Goal: Task Accomplishment & Management: Manage account settings

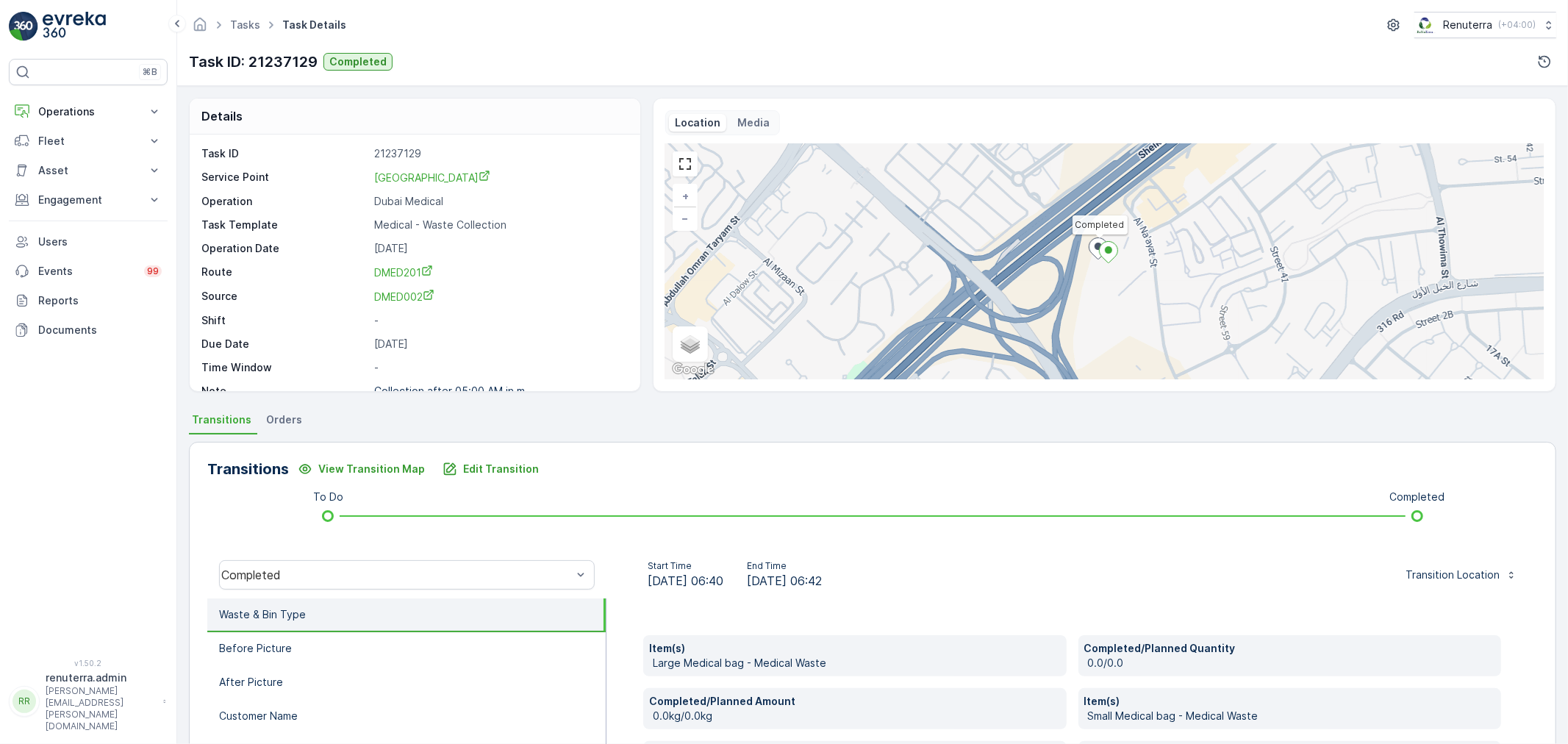
scroll to position [277, 0]
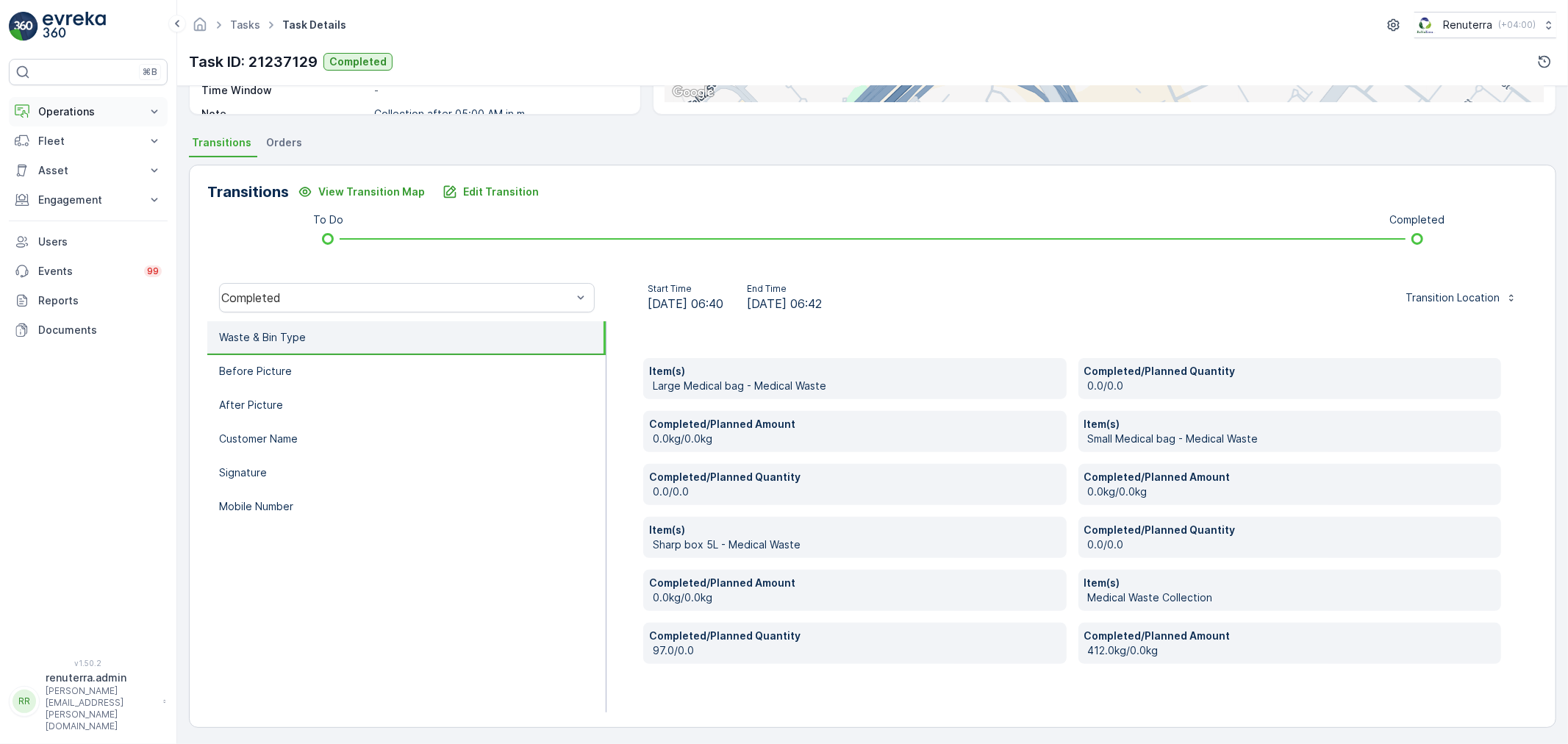
click at [89, 116] on p "Operations" at bounding box center [88, 112] width 100 height 15
click at [83, 169] on link "Routes & Tasks" at bounding box center [99, 177] width 136 height 20
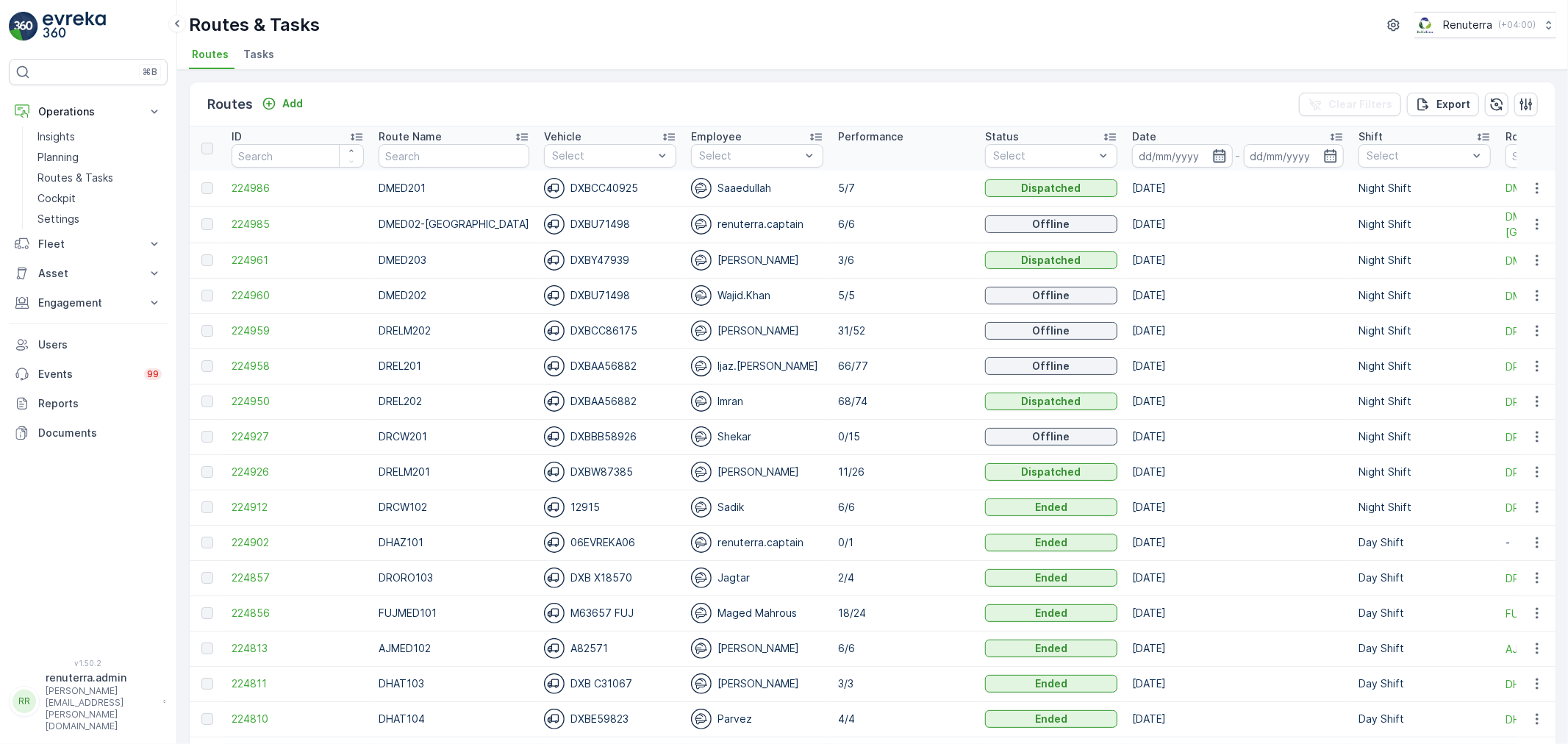
click at [1212, 156] on icon "button" at bounding box center [1220, 156] width 15 height 15
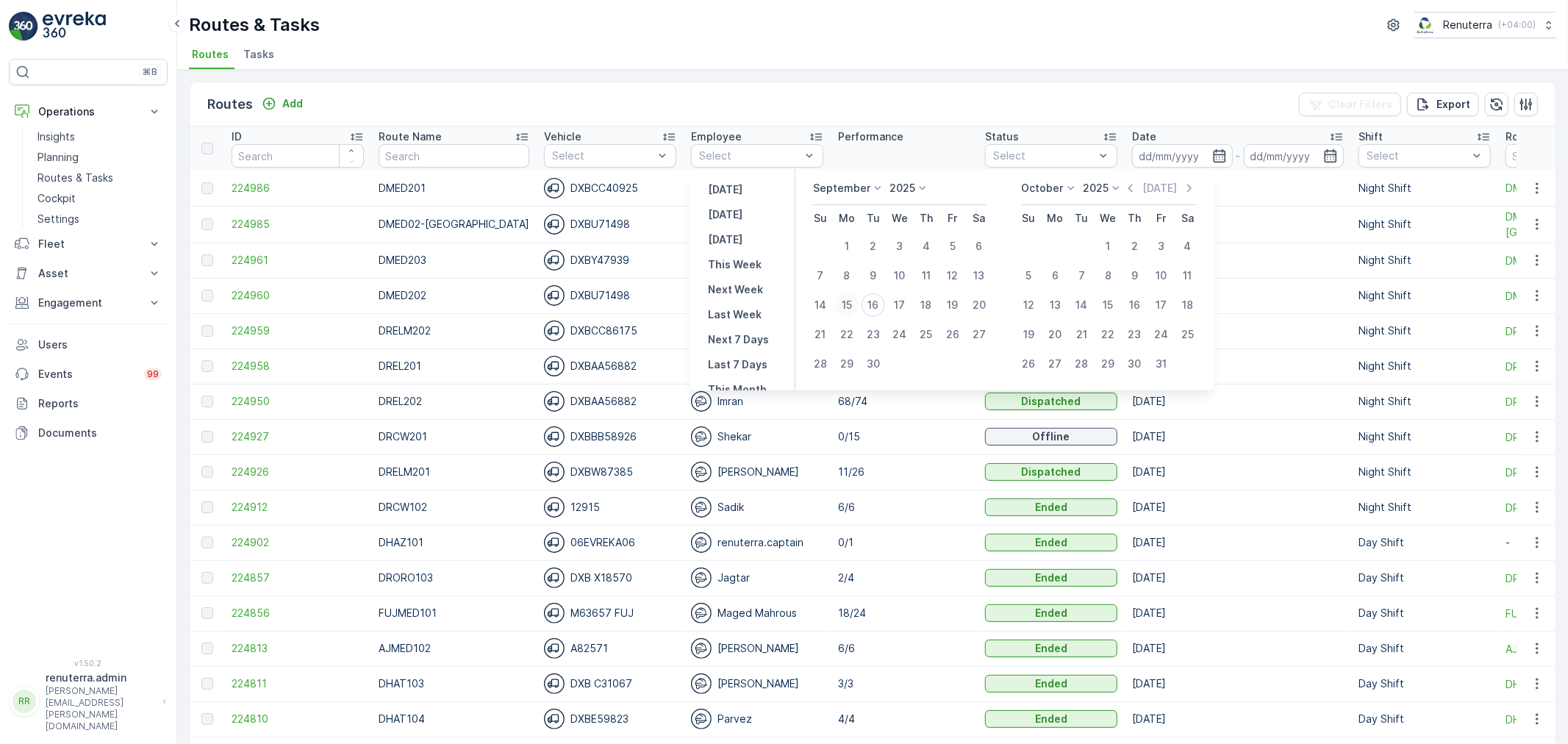
click at [846, 311] on div "15" at bounding box center [846, 304] width 23 height 23
type input "[DATE]"
click at [846, 311] on div "15" at bounding box center [846, 304] width 23 height 23
type input "[DATE]"
click at [846, 311] on div "15" at bounding box center [846, 304] width 23 height 23
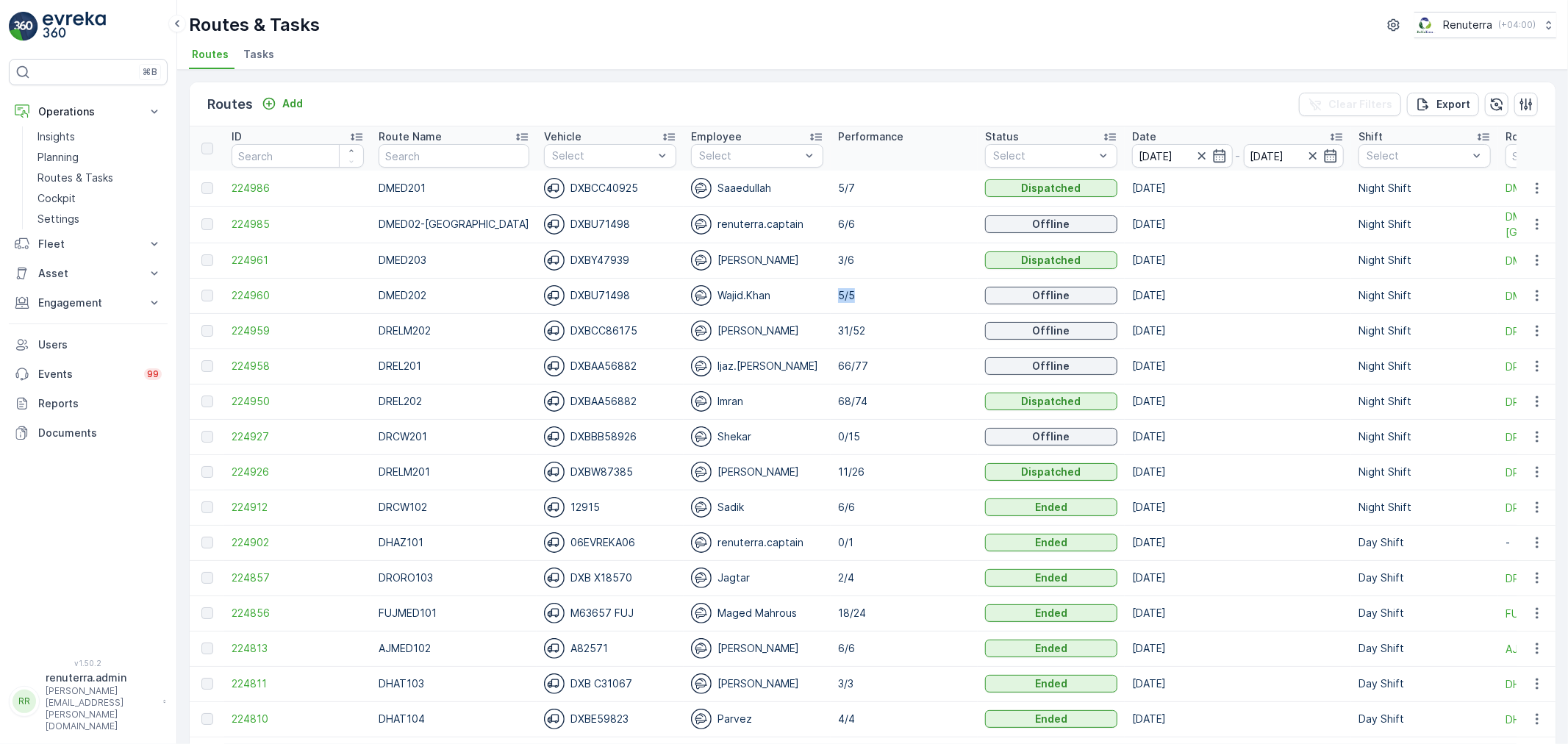
click at [846, 311] on td "5/5" at bounding box center [904, 296] width 147 height 35
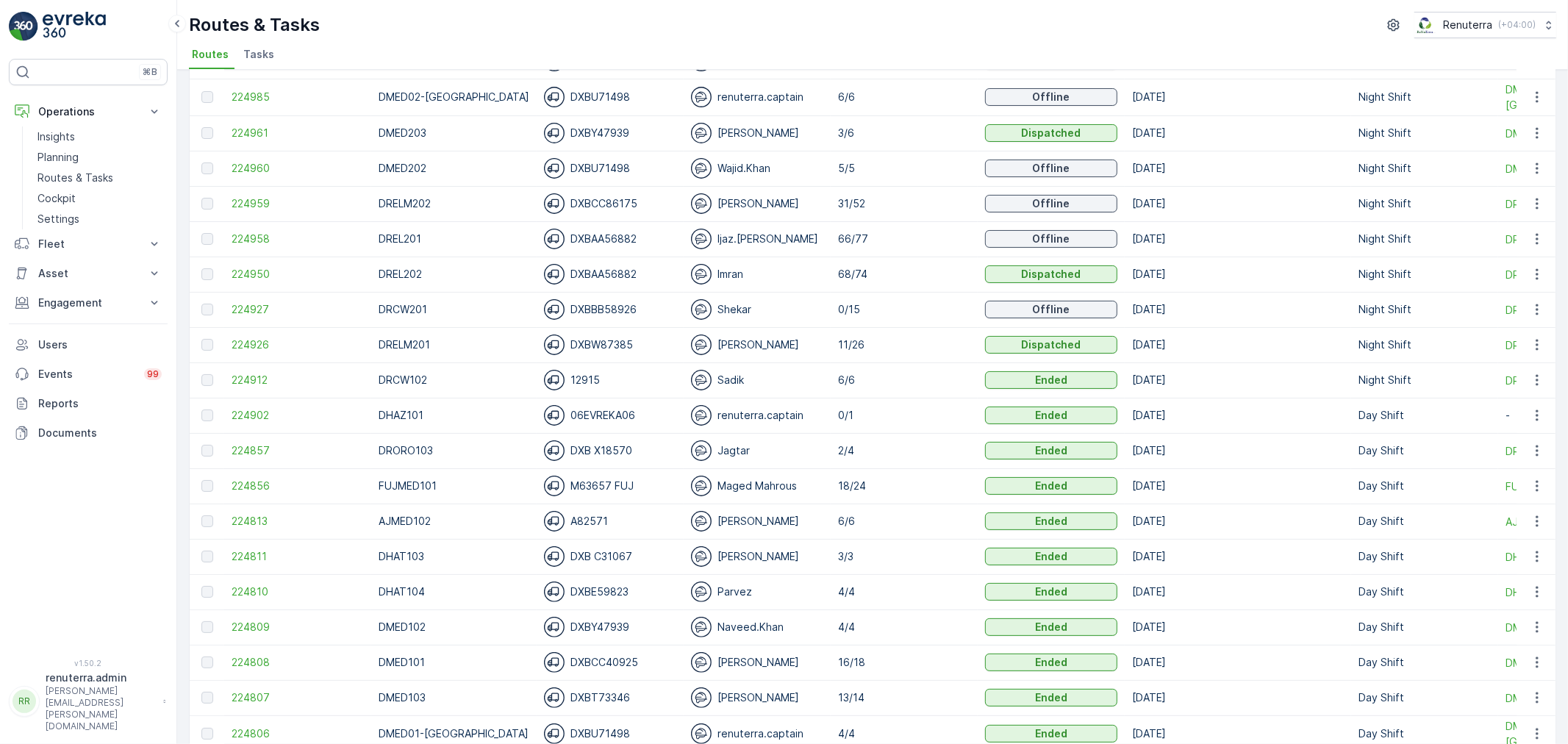
scroll to position [81, 0]
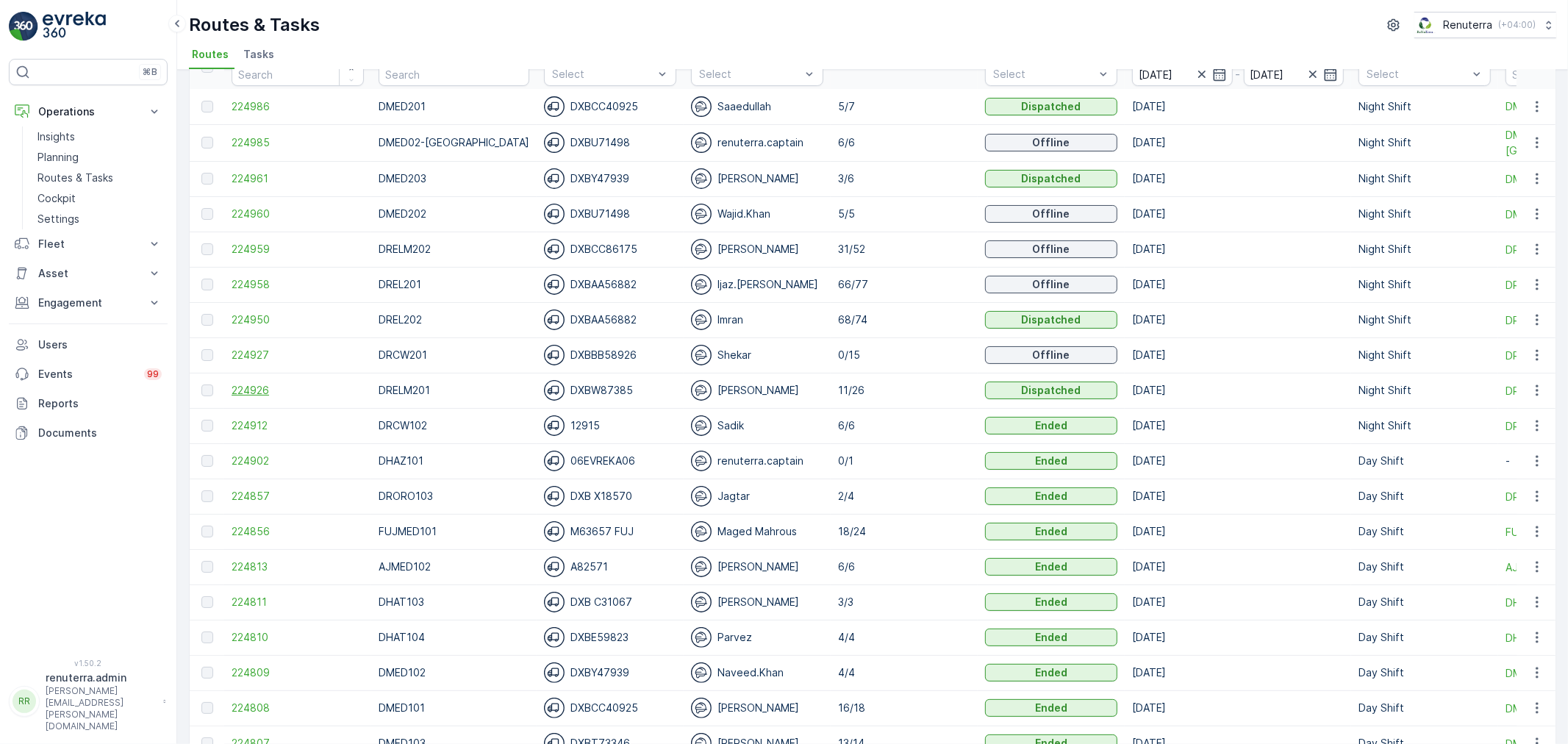
click at [250, 397] on span "224926" at bounding box center [298, 390] width 132 height 15
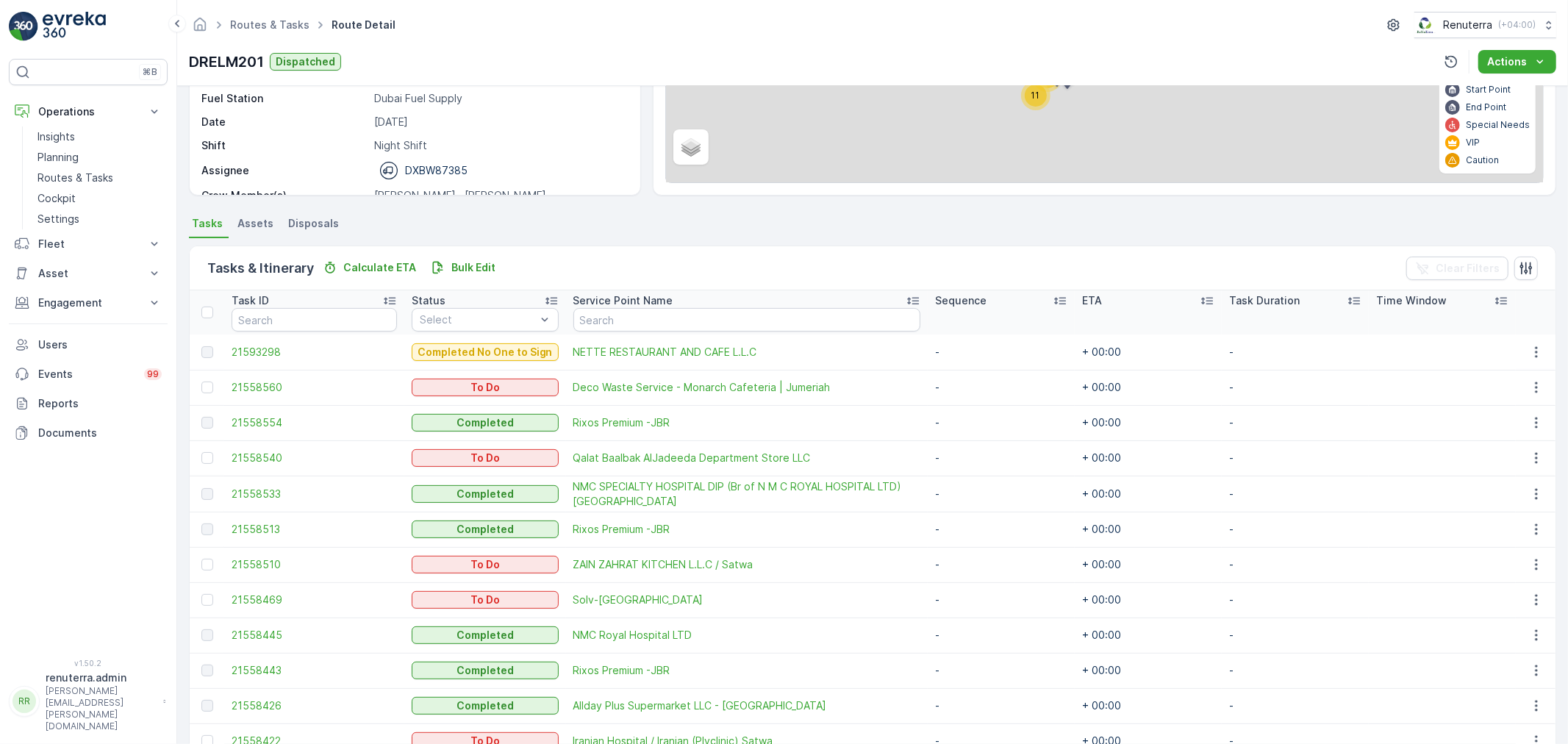
scroll to position [164, 0]
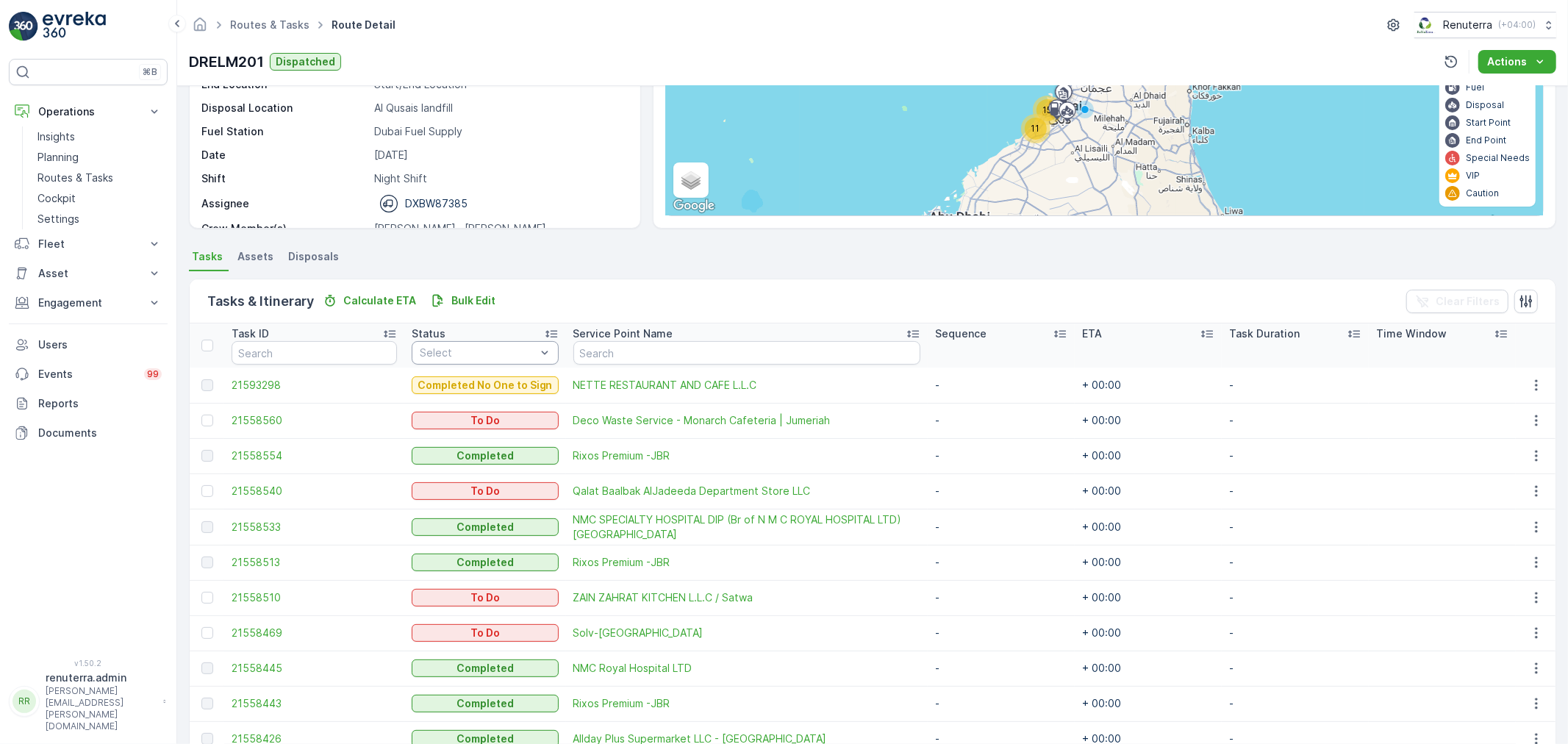
click at [472, 362] on div "Select" at bounding box center [484, 352] width 147 height 23
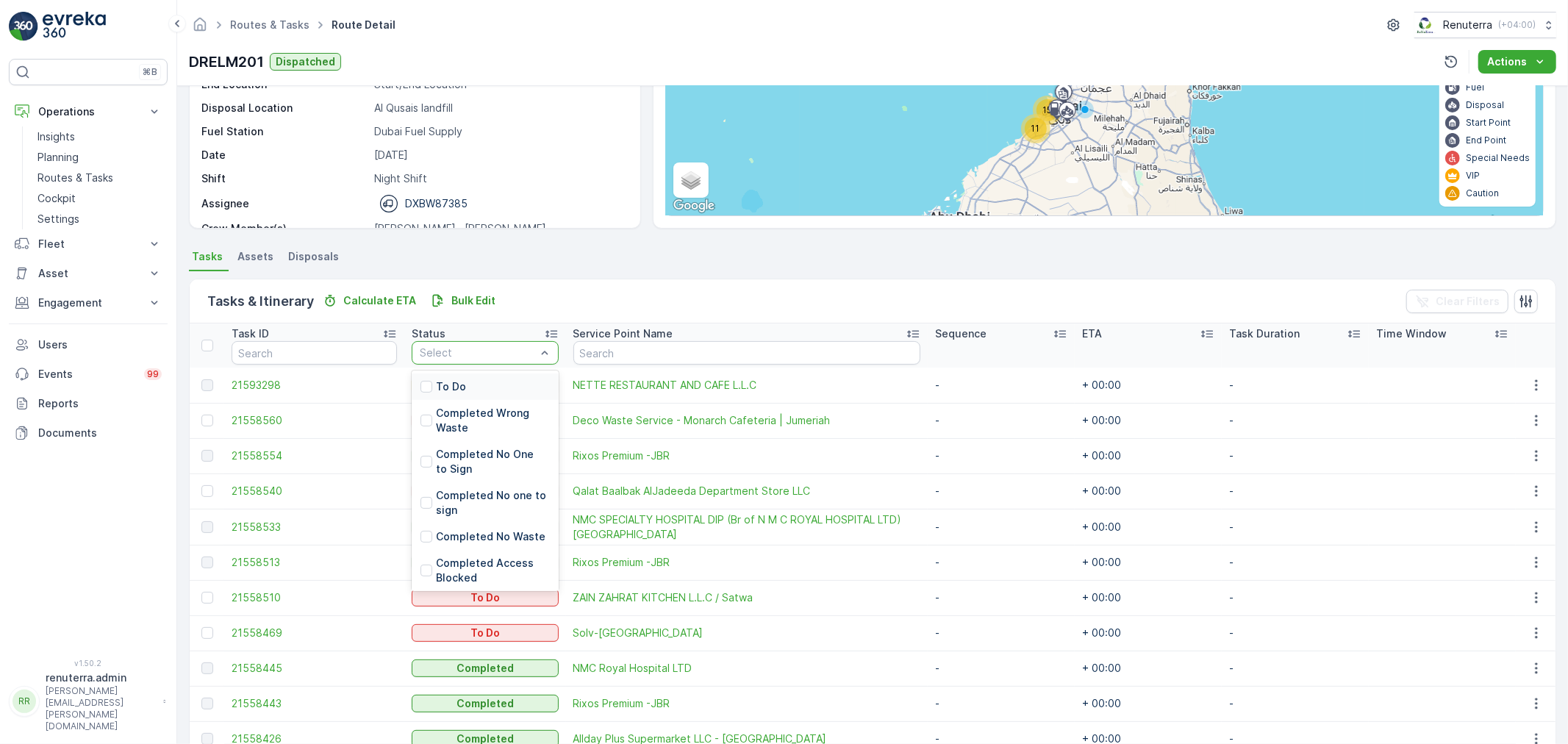
click at [464, 384] on div "To Do" at bounding box center [484, 386] width 147 height 27
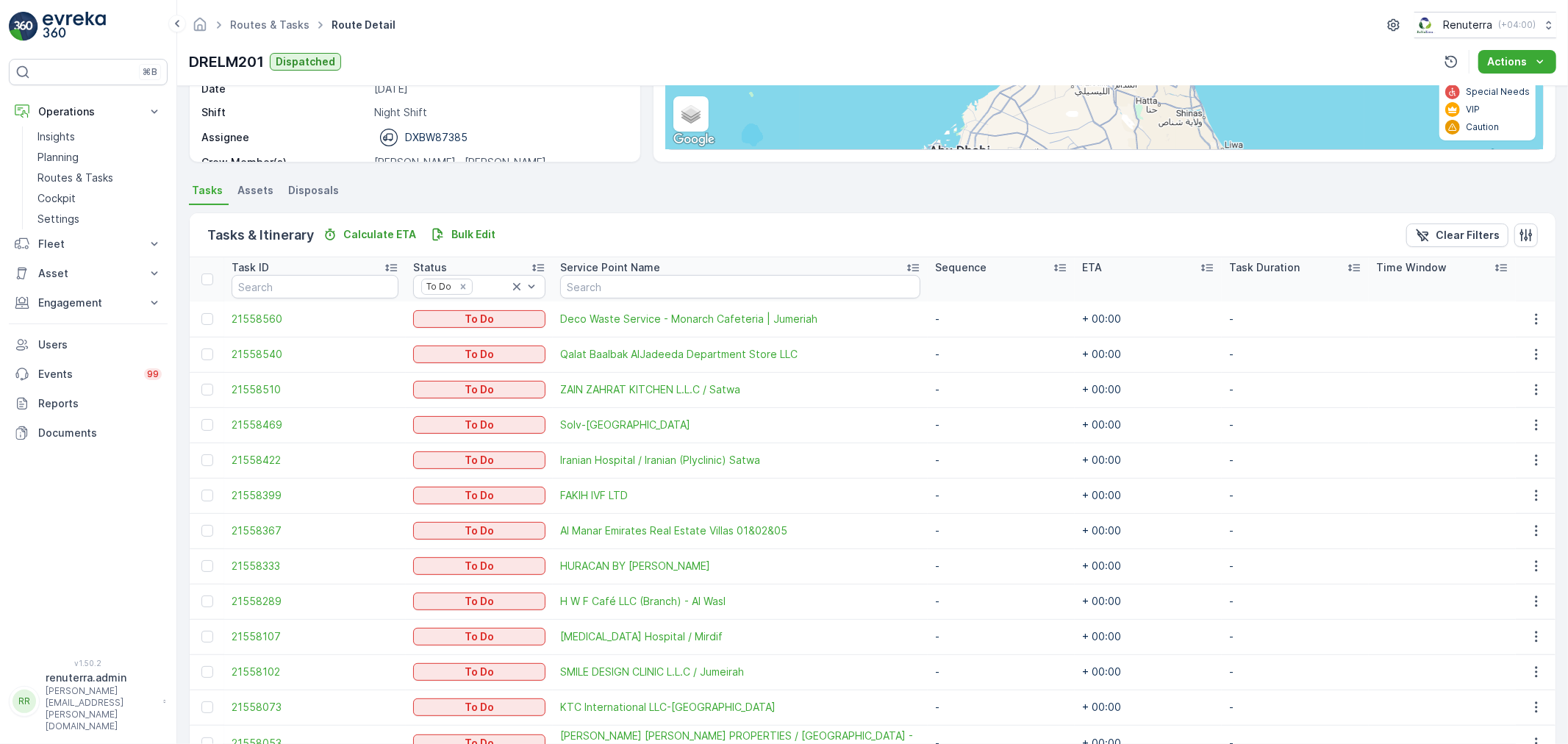
scroll to position [213, 0]
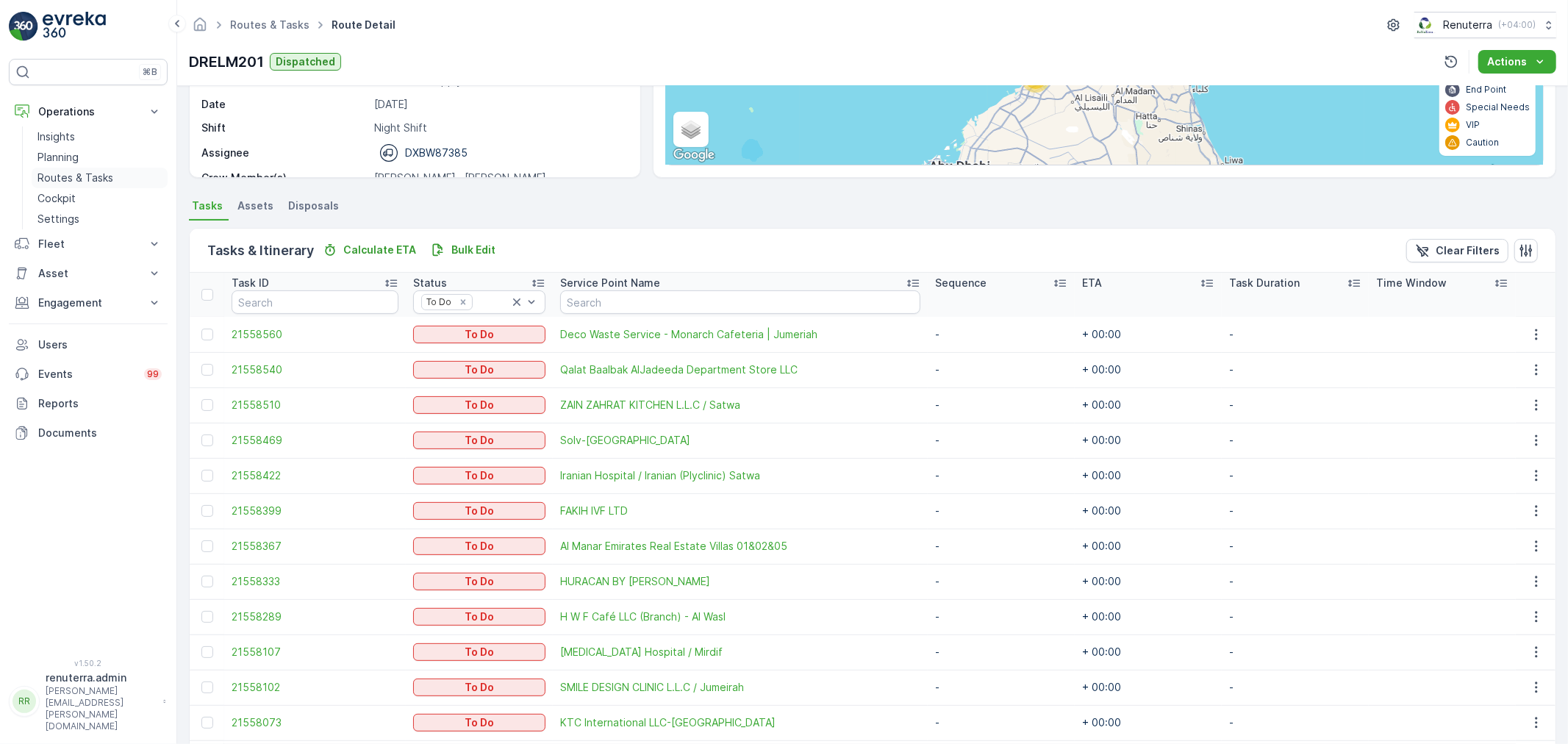
click at [65, 175] on p "Routes & Tasks" at bounding box center [76, 178] width 76 height 15
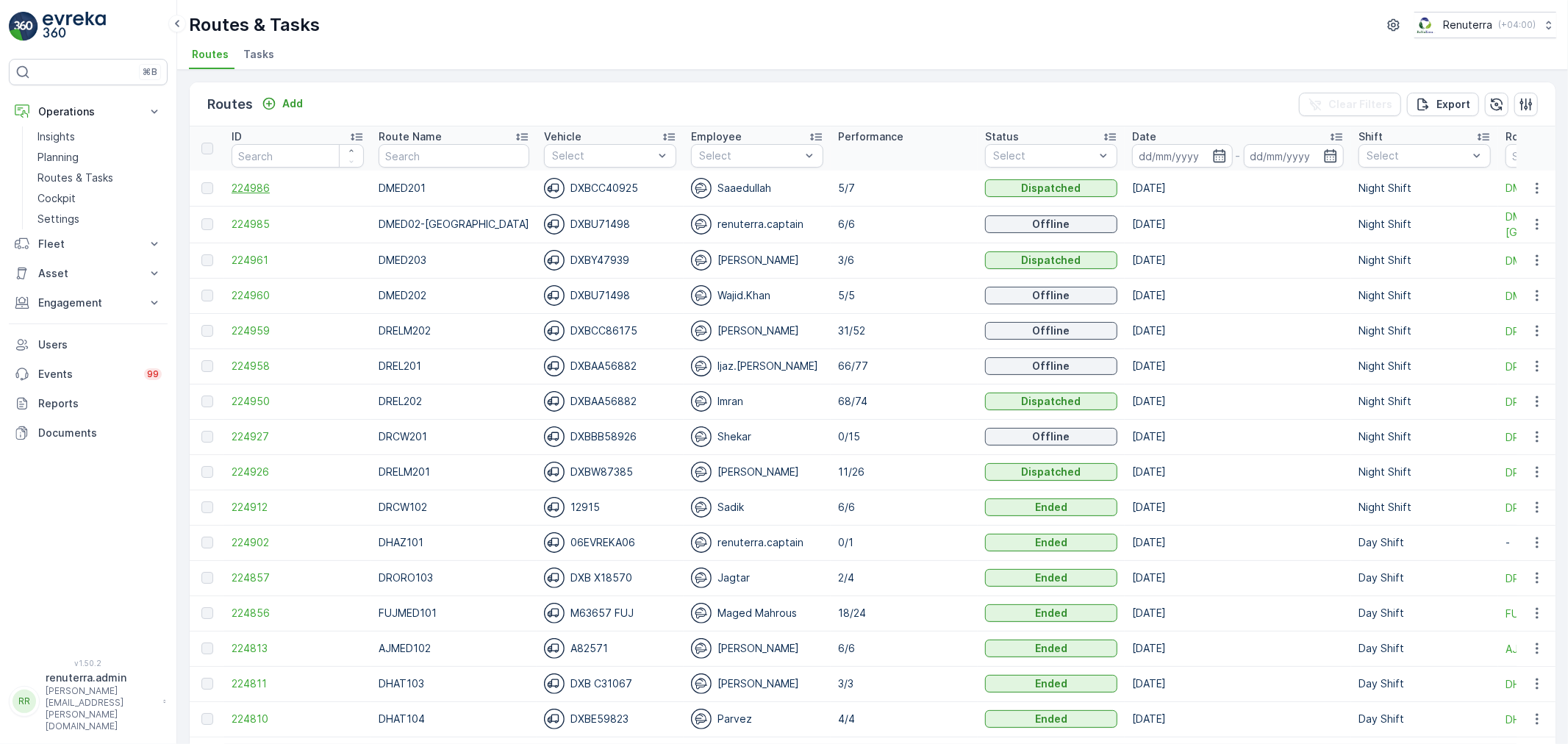
click at [258, 186] on span "224986" at bounding box center [298, 189] width 132 height 15
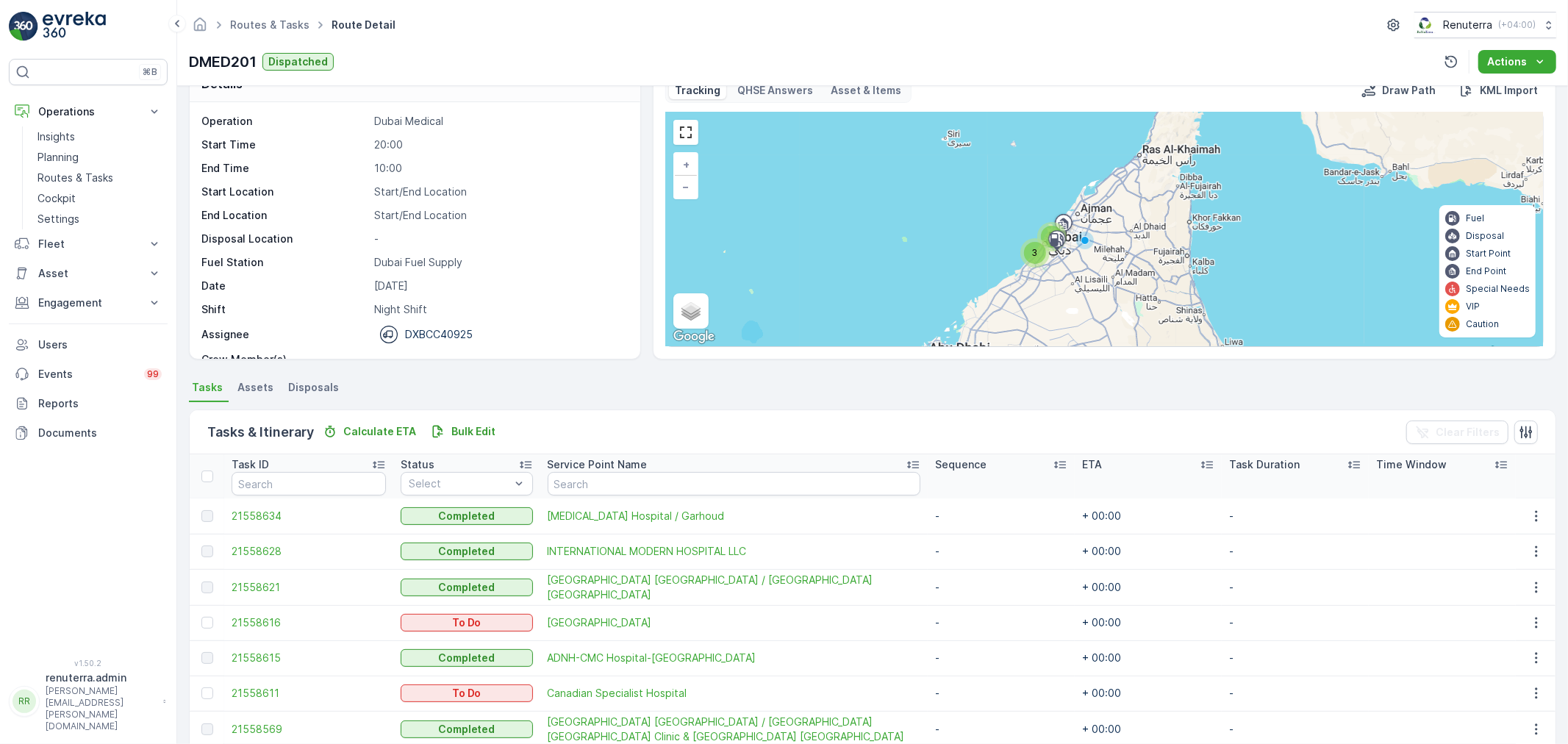
scroll to position [95, 0]
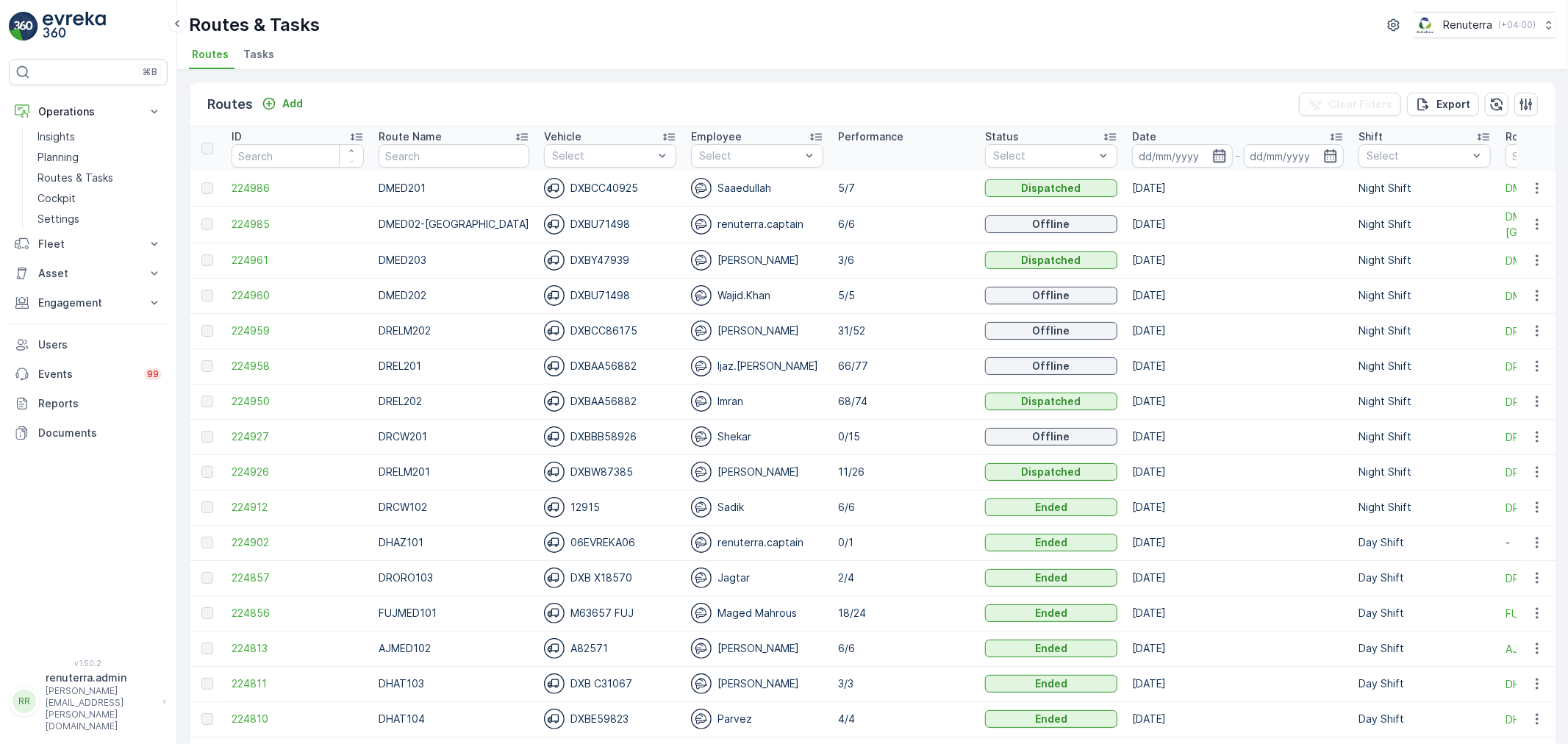
click at [1212, 158] on icon "button" at bounding box center [1220, 156] width 15 height 15
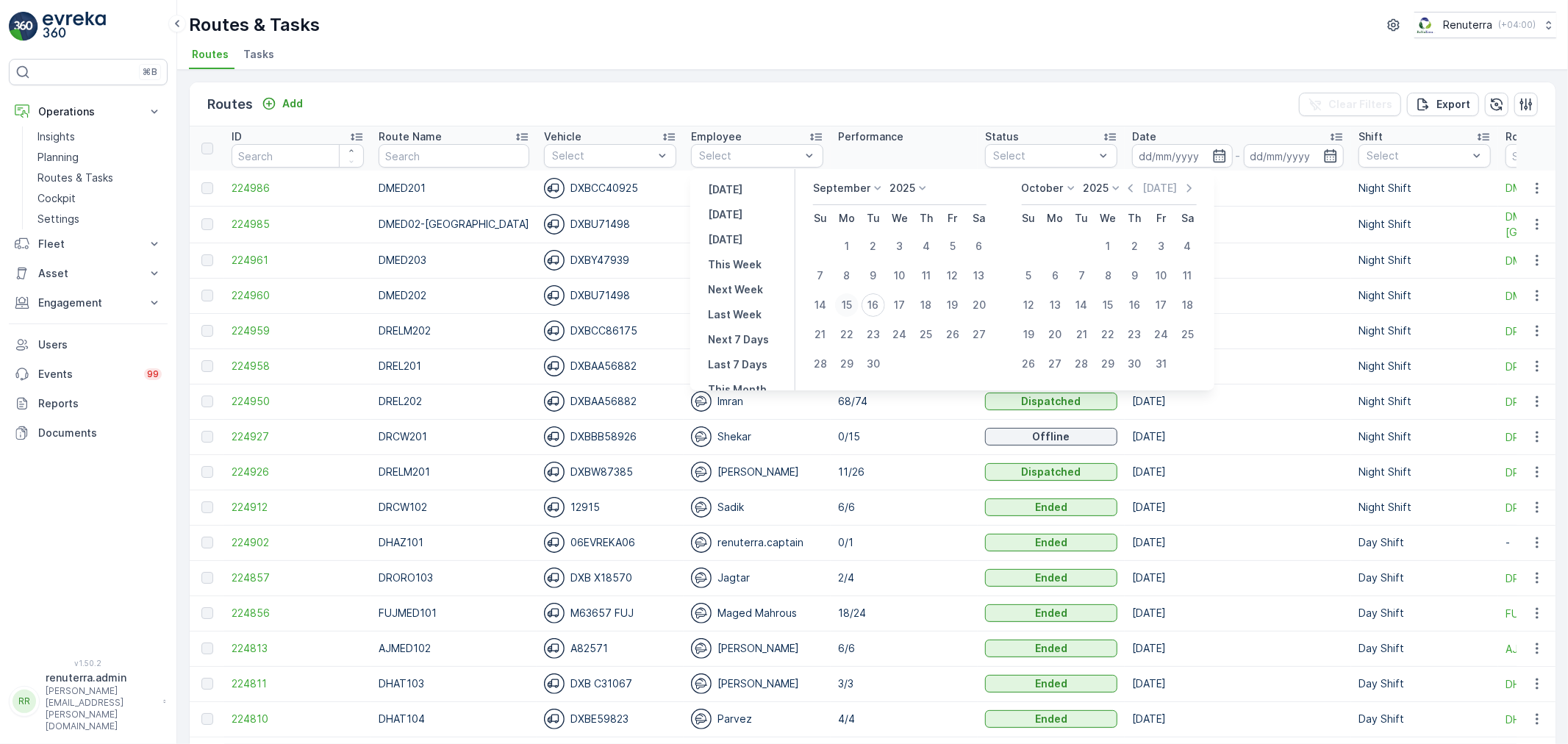
click at [850, 307] on div "15" at bounding box center [846, 304] width 23 height 23
type input "[DATE]"
click at [850, 307] on div "15" at bounding box center [846, 304] width 23 height 23
type input "[DATE]"
click at [850, 307] on div "15" at bounding box center [846, 304] width 23 height 23
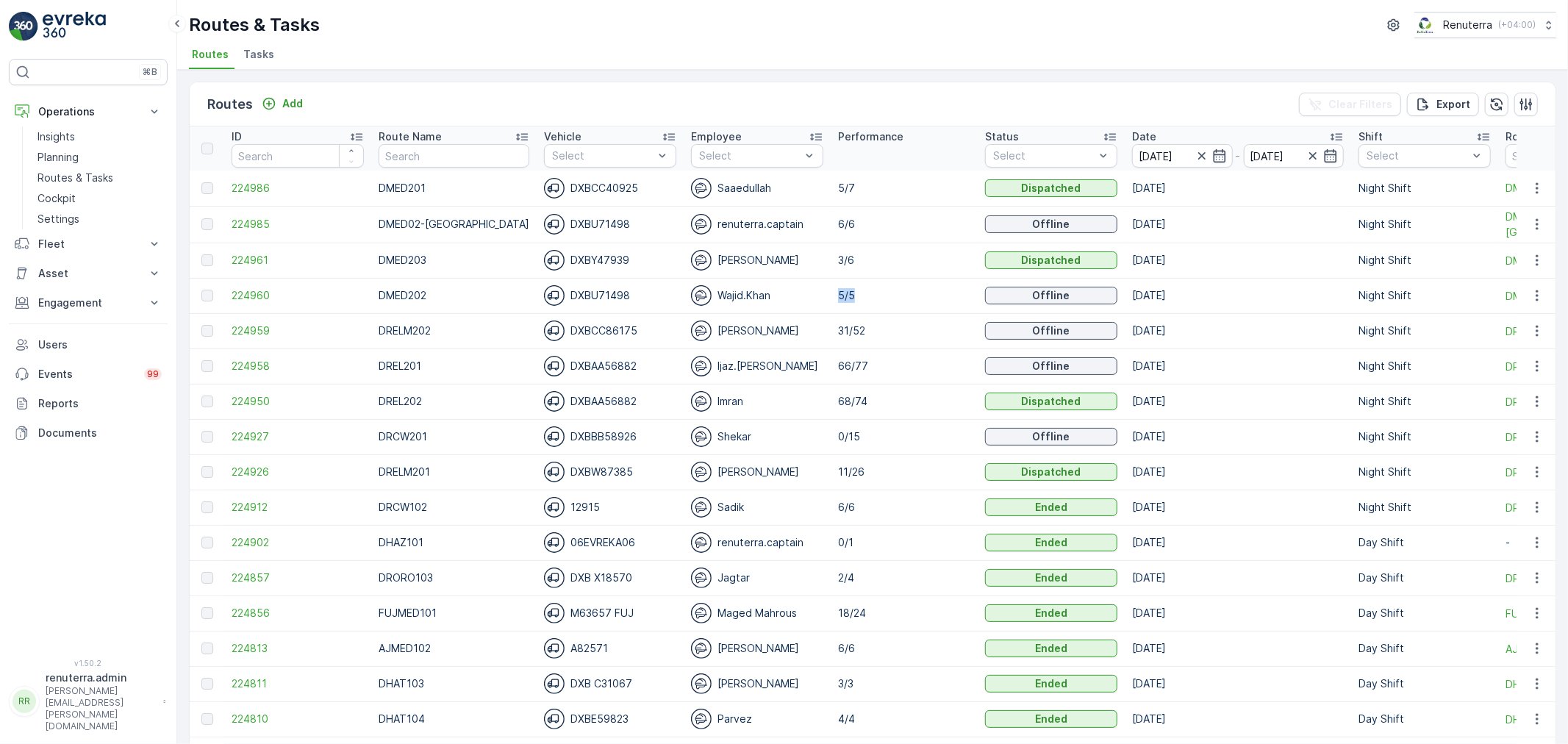
click at [850, 307] on td "5/5" at bounding box center [904, 296] width 147 height 35
drag, startPoint x: 1370, startPoint y: 145, endPoint x: 1370, endPoint y: 165, distance: 20.0
click at [1370, 146] on div "Select" at bounding box center [1424, 155] width 132 height 23
click at [1382, 267] on p "Night Shift" at bounding box center [1409, 263] width 55 height 15
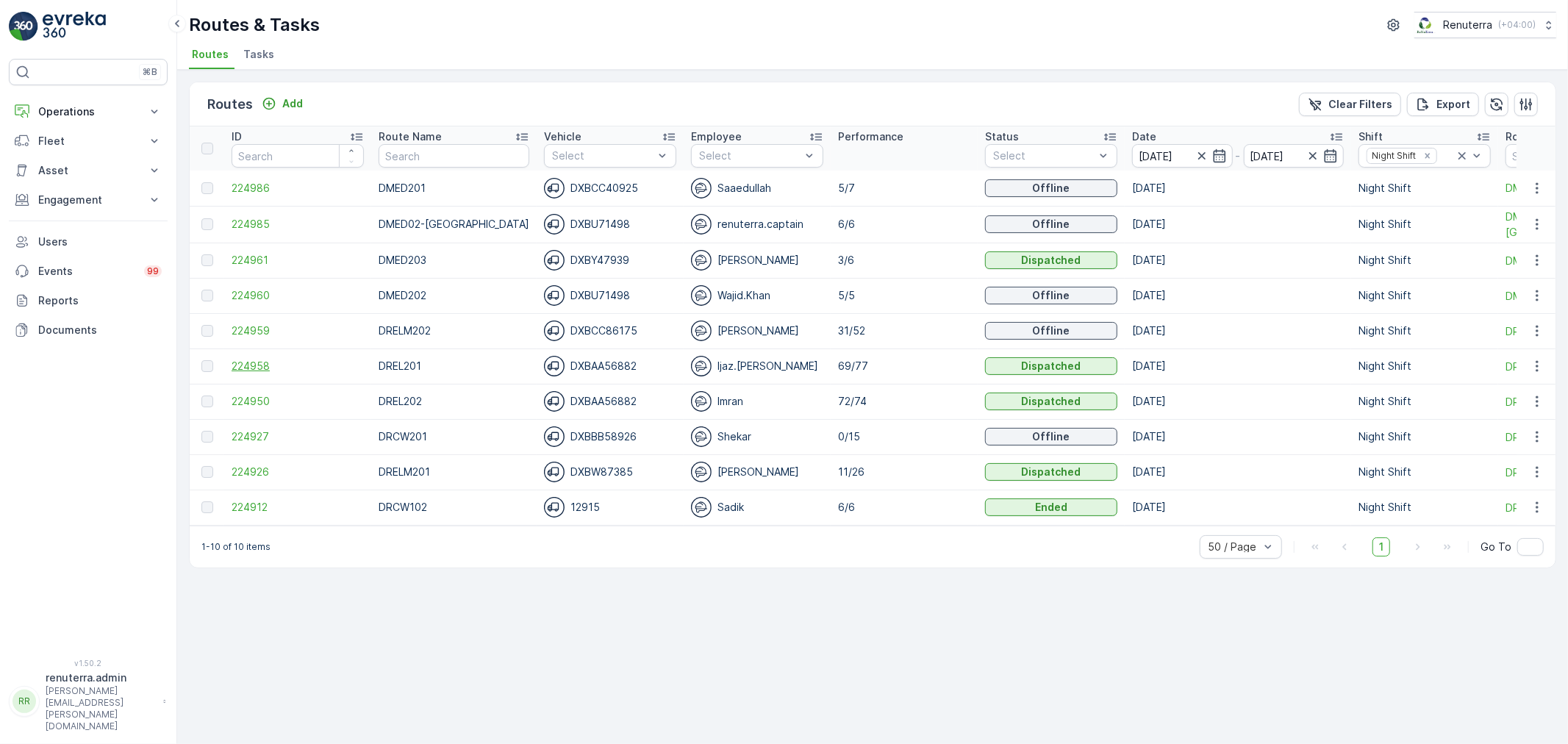
click at [262, 361] on span "224958" at bounding box center [298, 366] width 132 height 15
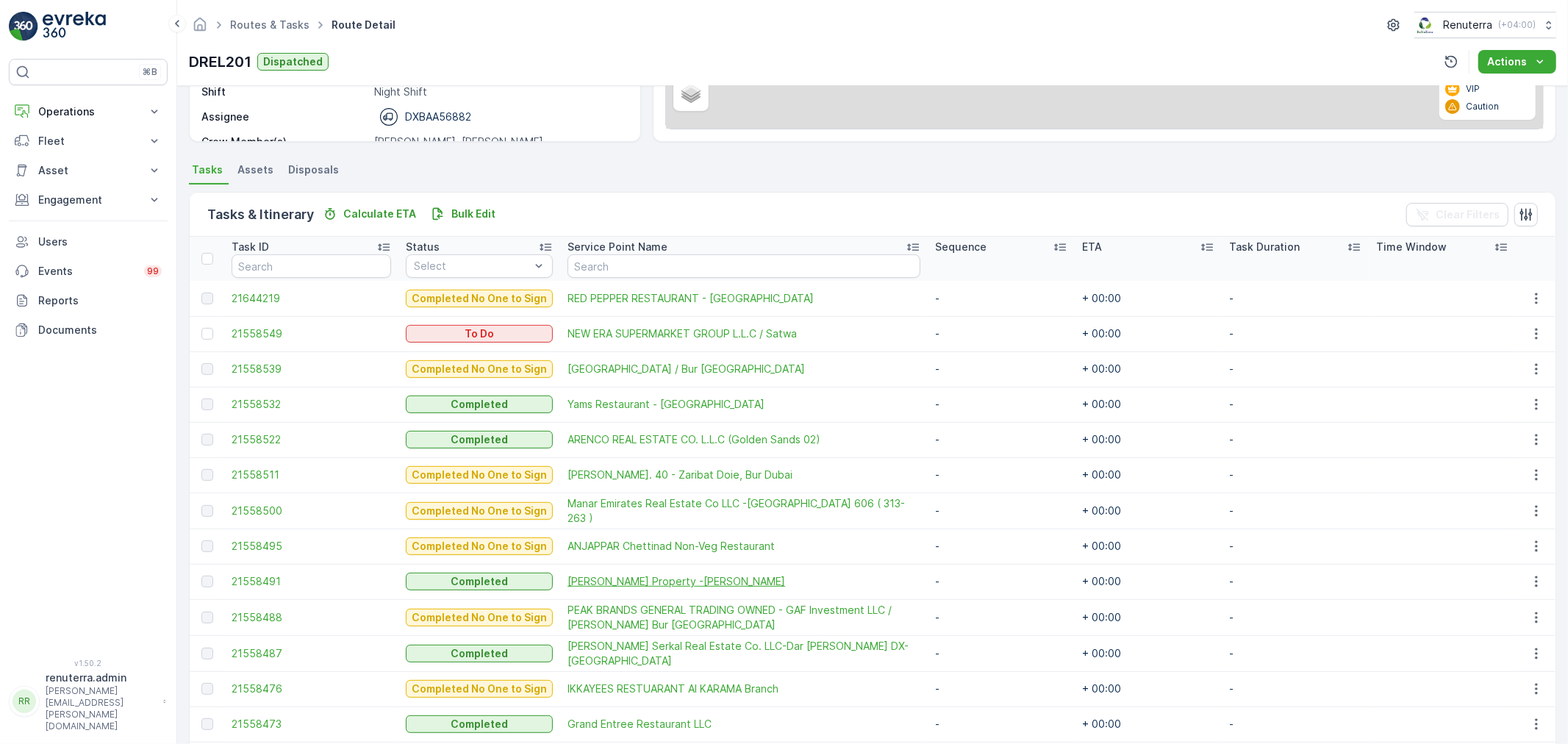
scroll to position [245, 0]
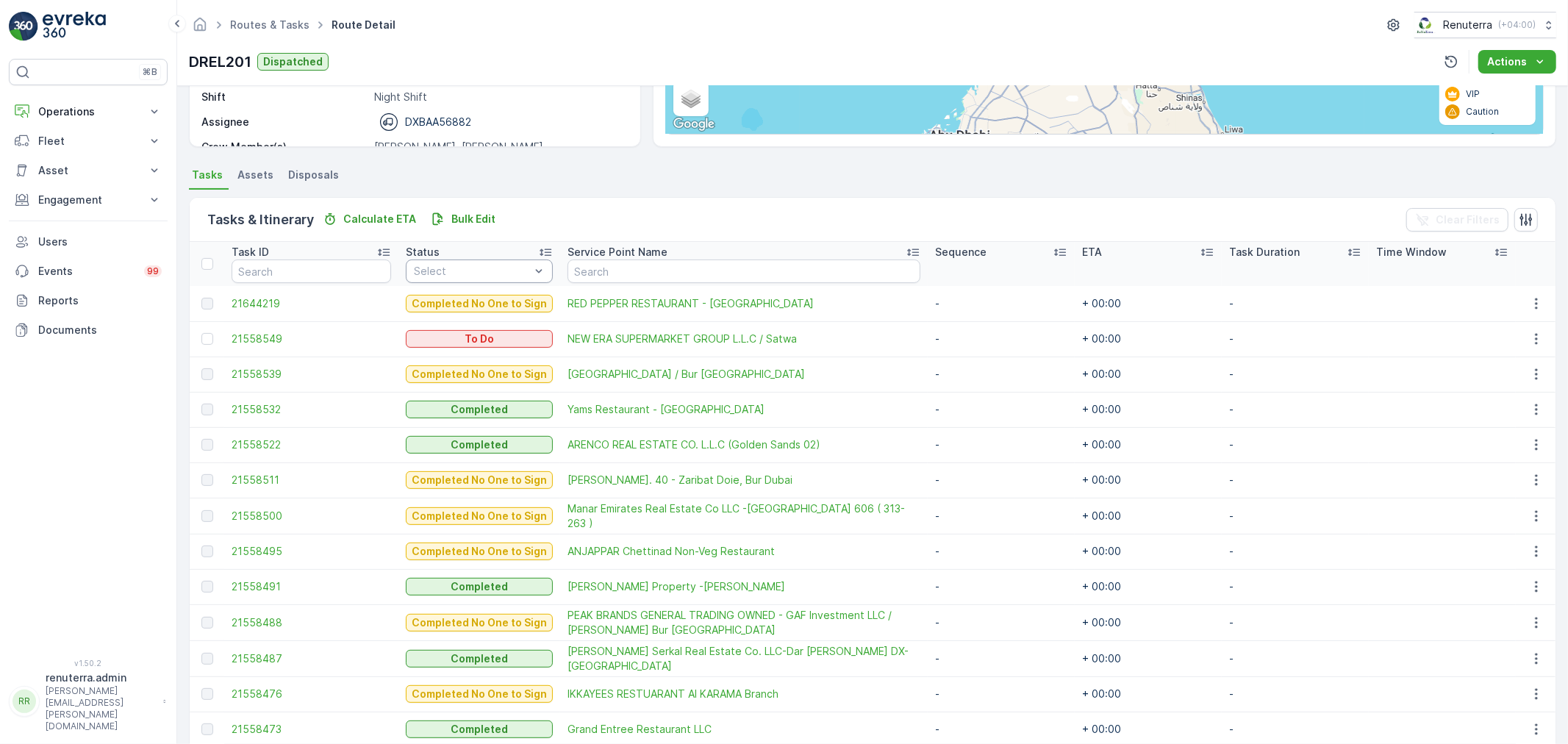
click at [436, 279] on div "Select" at bounding box center [479, 271] width 147 height 23
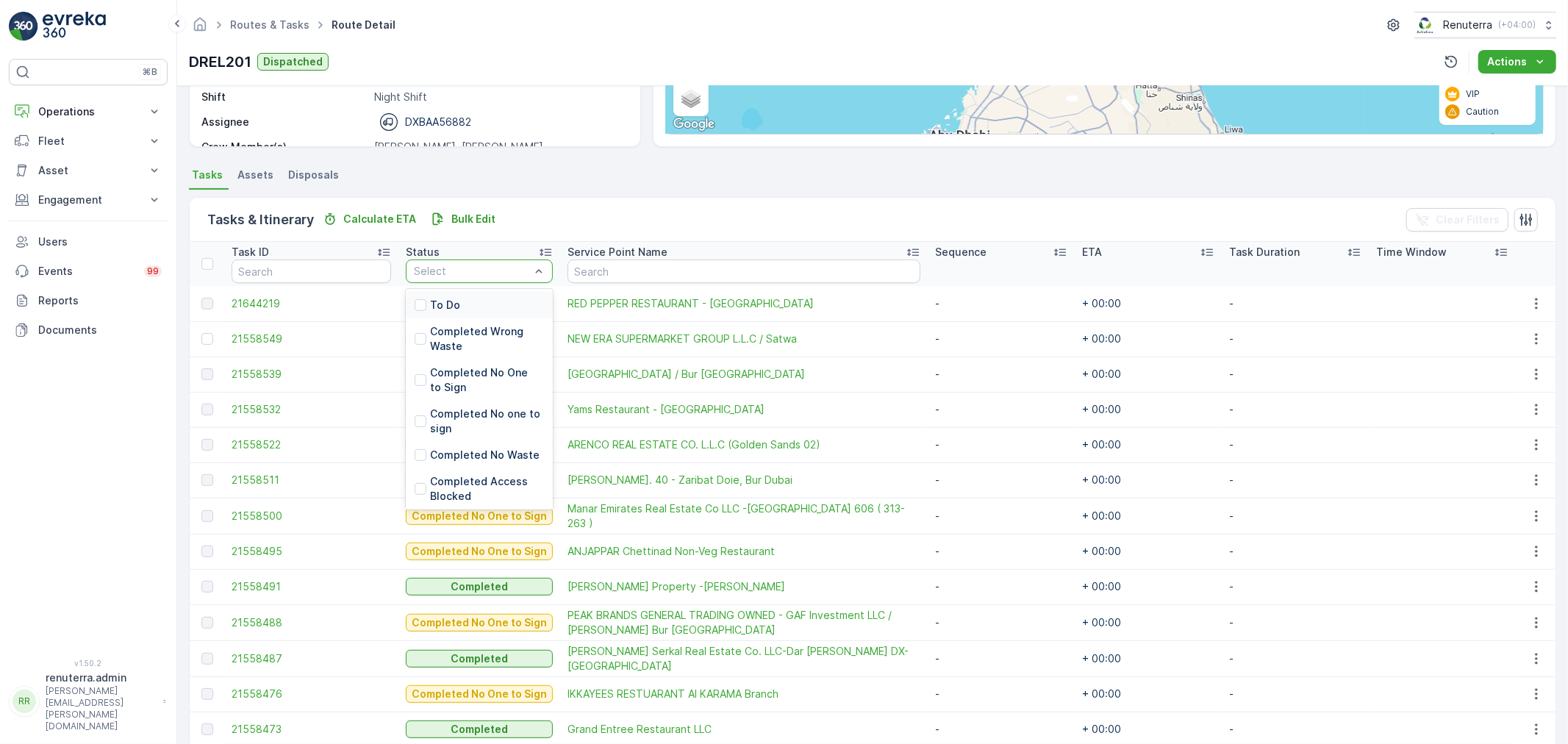
click at [437, 304] on p "To Do" at bounding box center [444, 305] width 30 height 15
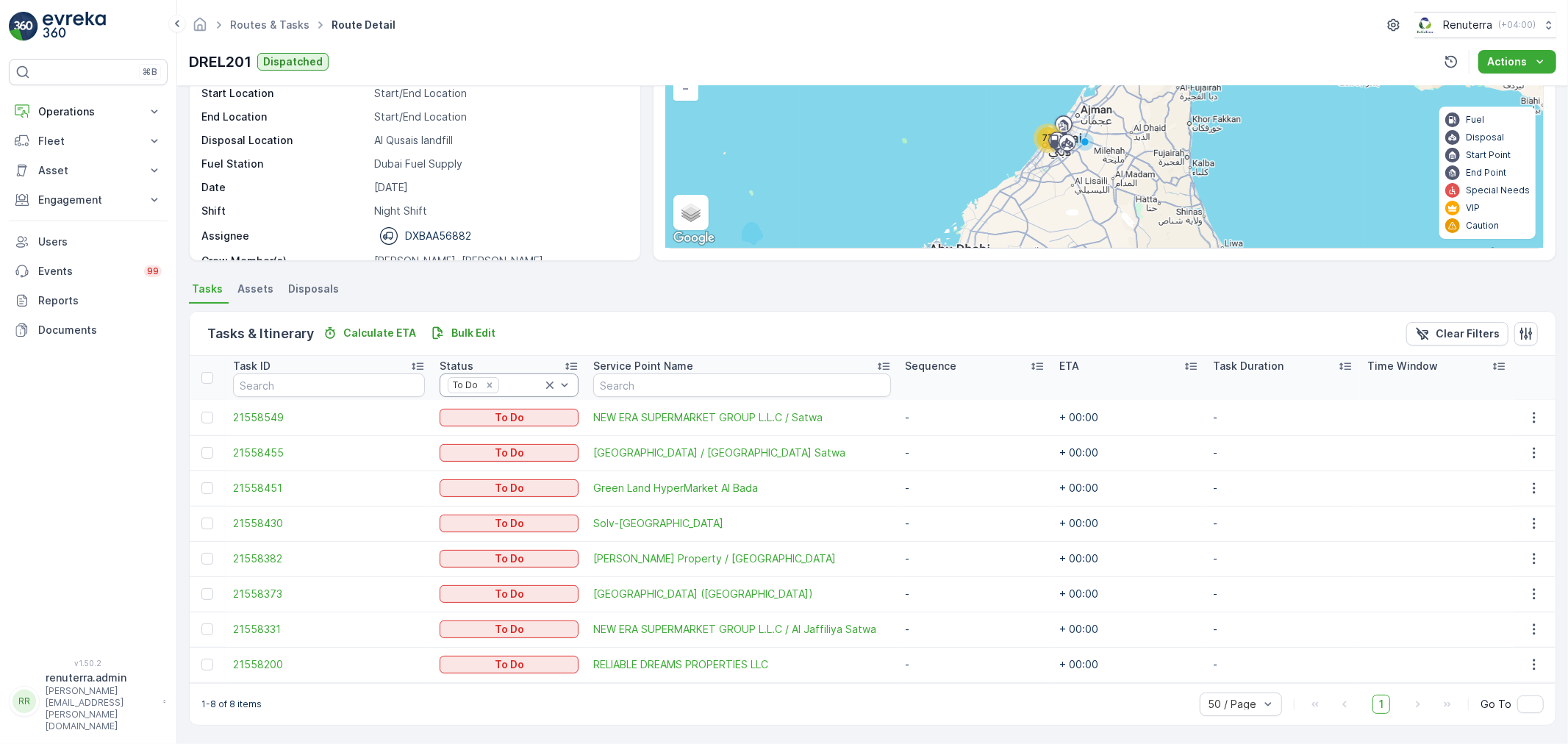
scroll to position [130, 0]
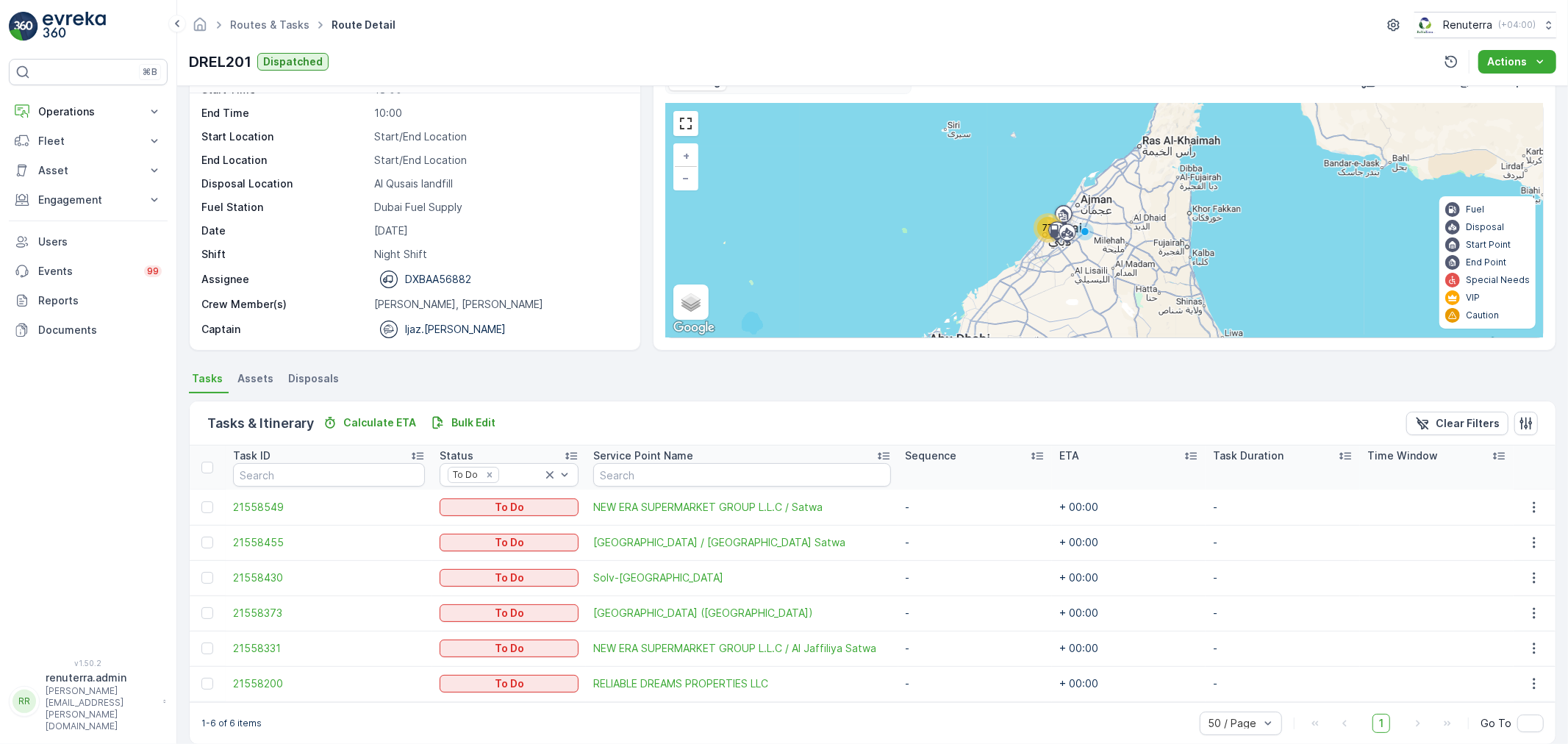
scroll to position [60, 0]
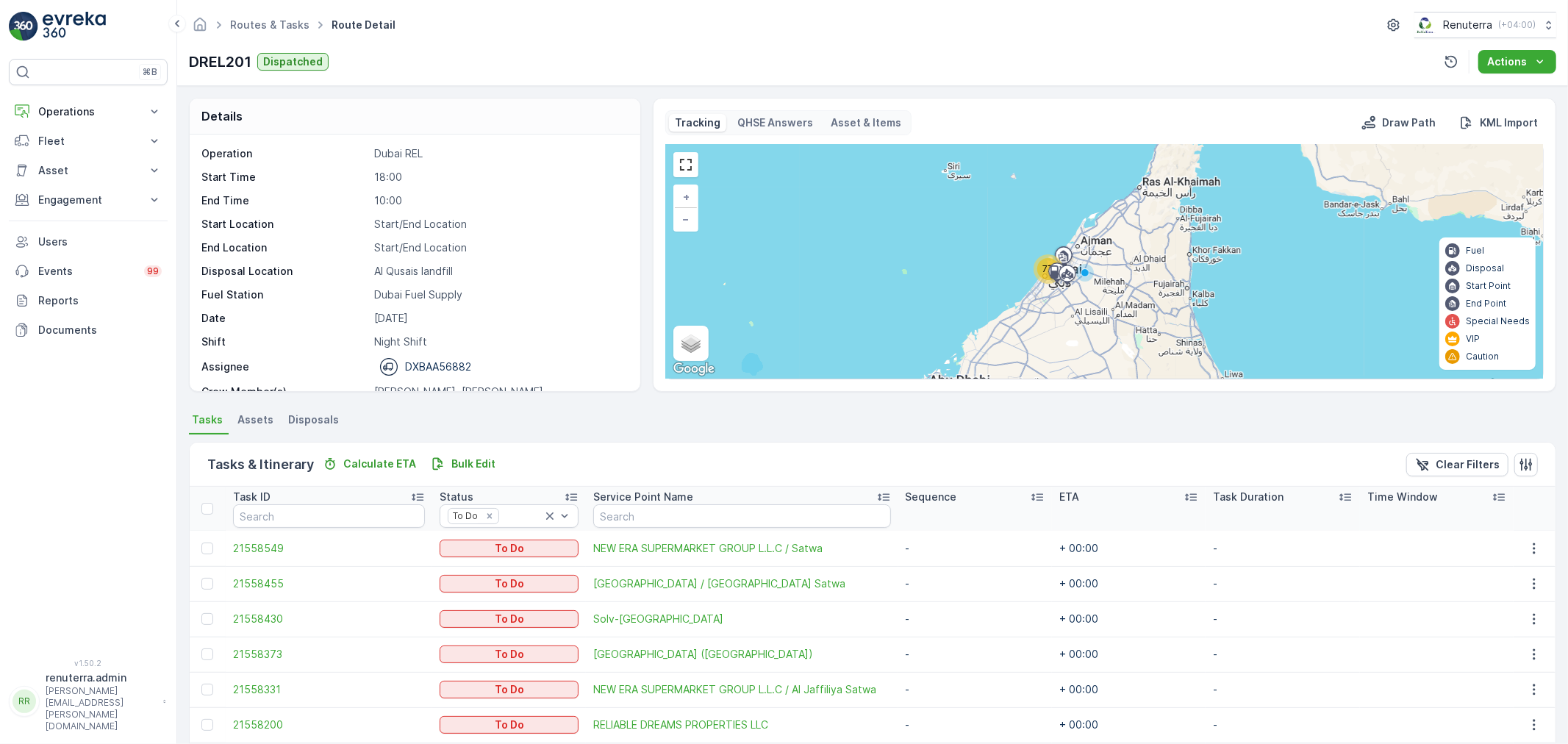
scroll to position [60, 0]
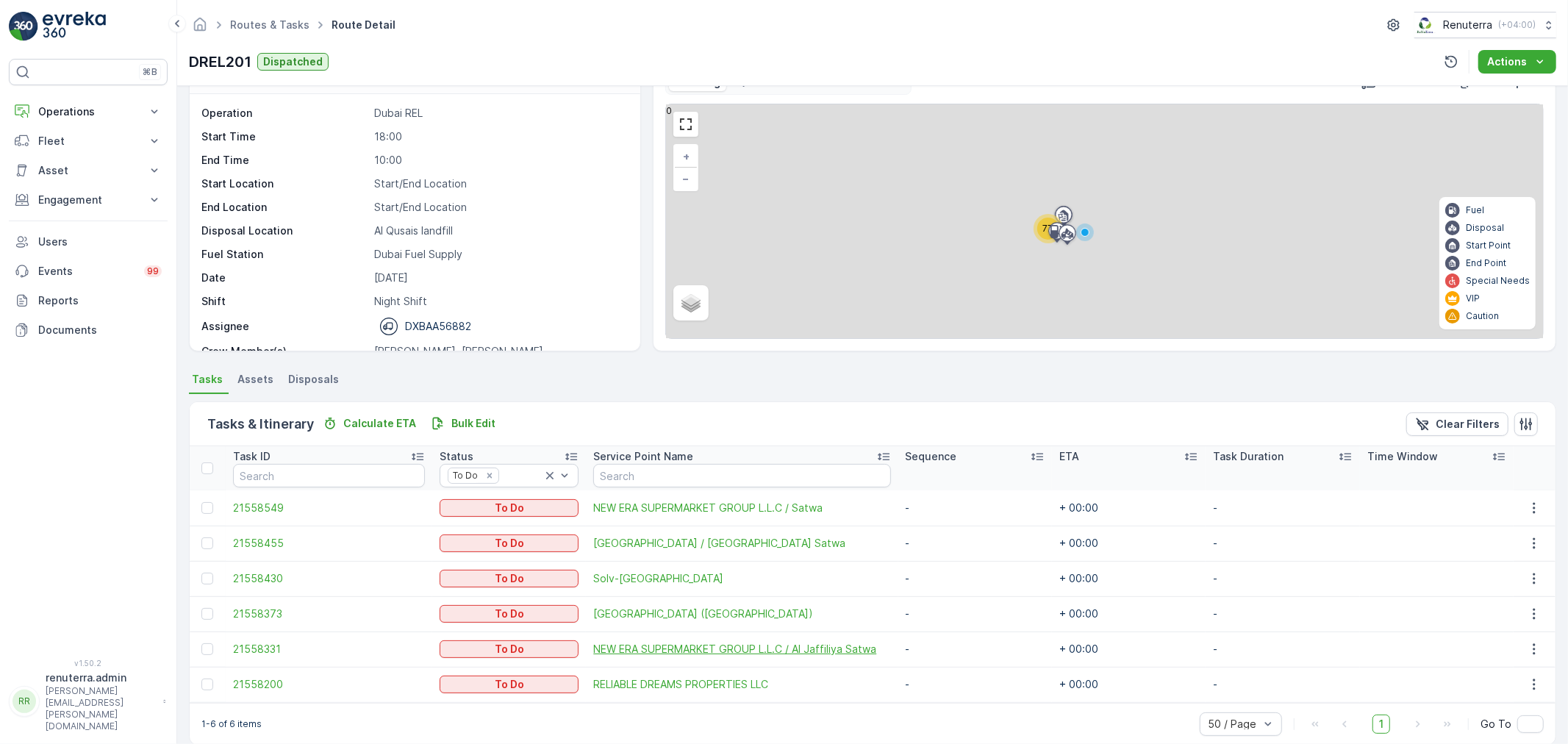
scroll to position [60, 0]
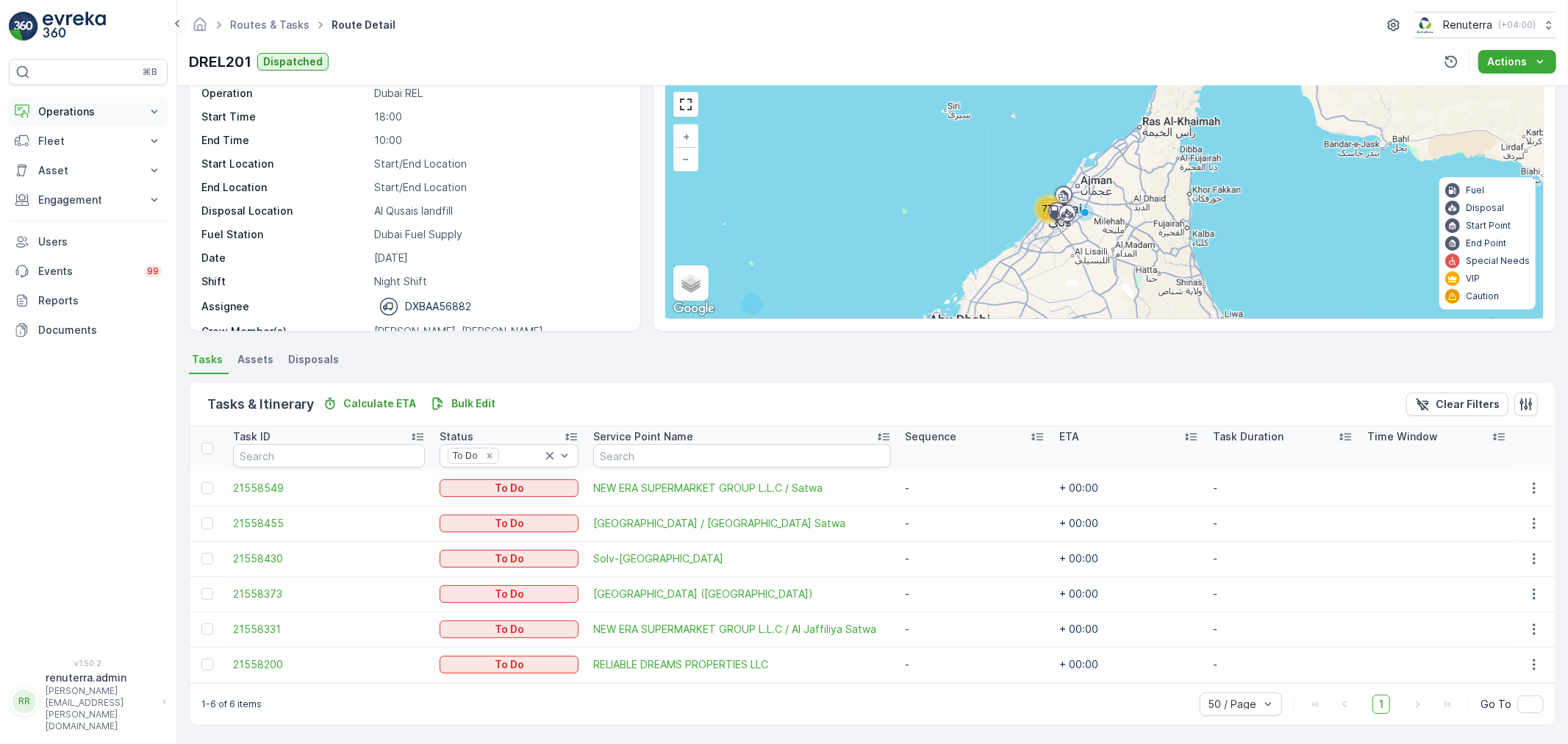
click at [84, 114] on p "Operations" at bounding box center [88, 112] width 100 height 15
click at [93, 171] on p "Routes & Tasks" at bounding box center [76, 178] width 76 height 15
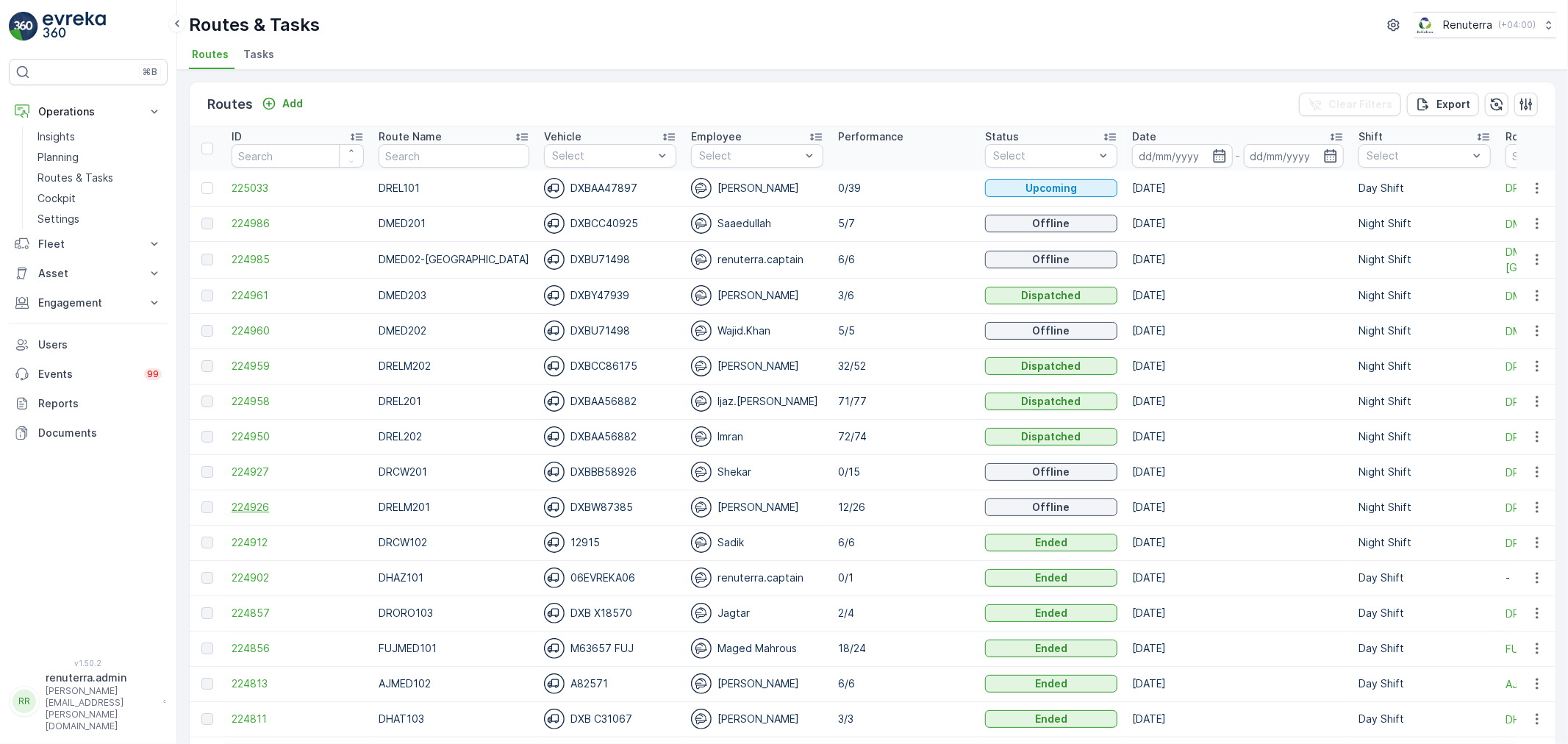
click at [253, 505] on span "224926" at bounding box center [298, 507] width 132 height 15
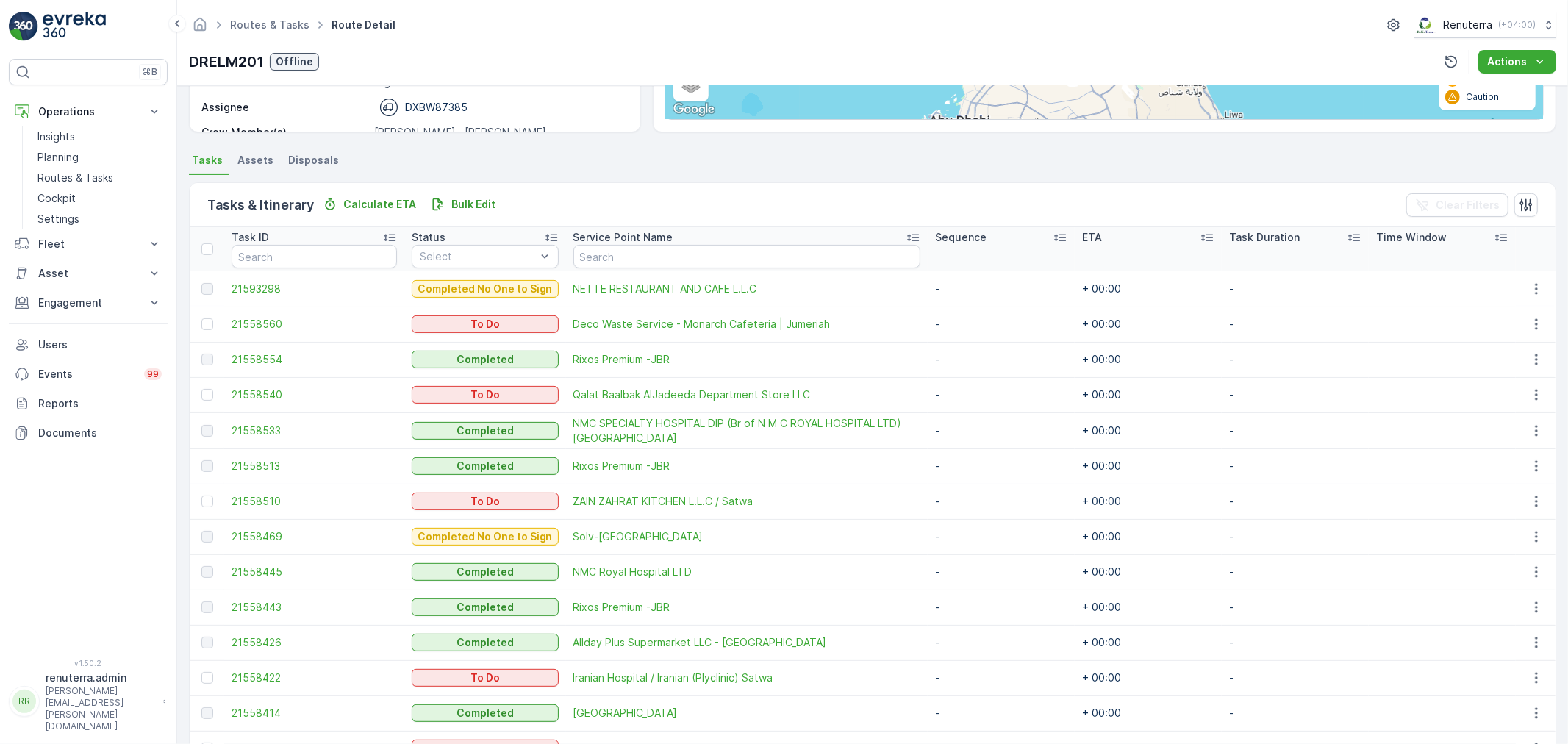
scroll to position [194, 0]
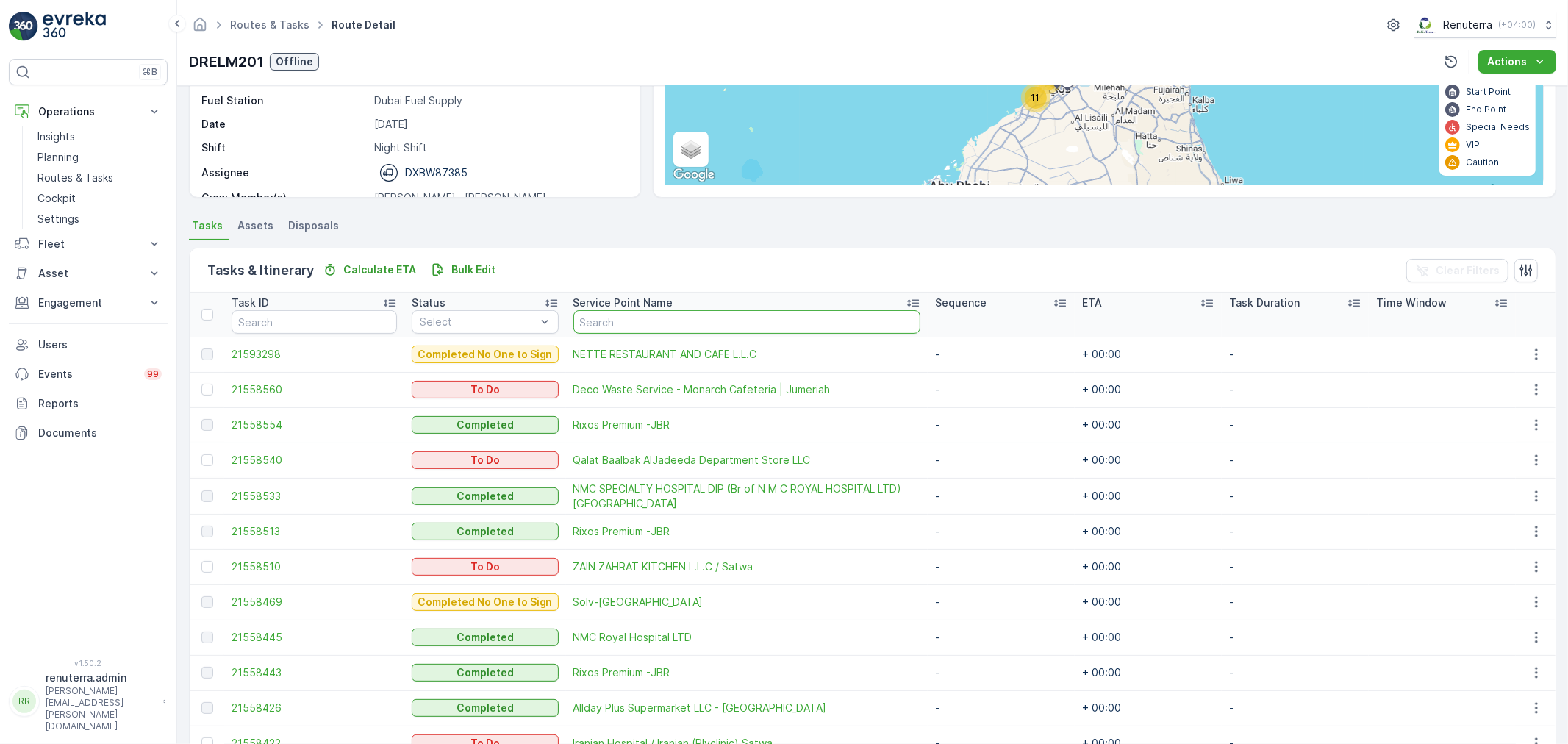
click at [589, 331] on input "text" at bounding box center [746, 322] width 346 height 23
type input "[MEDICAL_DATA]"
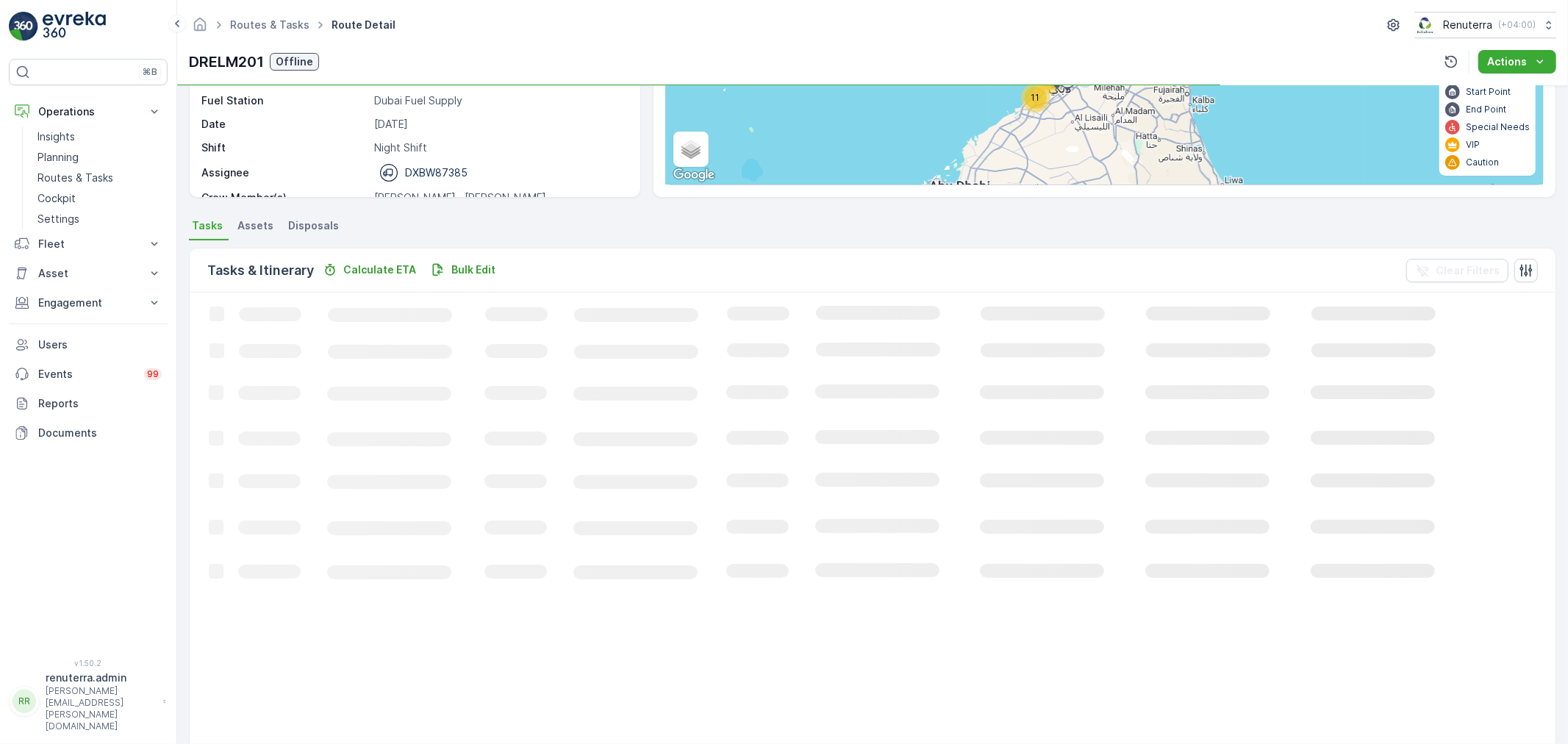
scroll to position [15, 0]
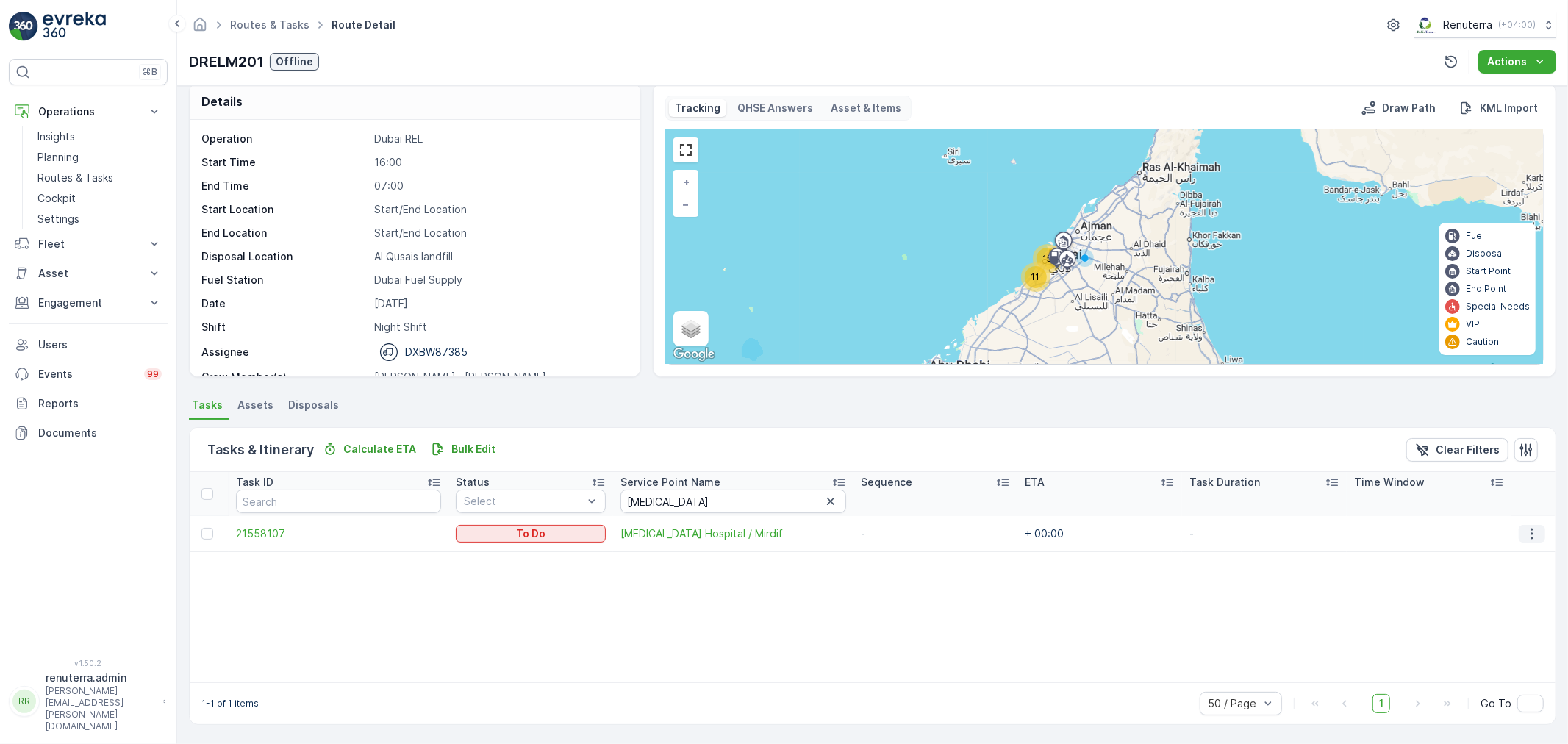
click at [1525, 531] on icon "button" at bounding box center [1532, 534] width 15 height 15
click at [1486, 596] on span "Change Route" at bounding box center [1499, 596] width 71 height 15
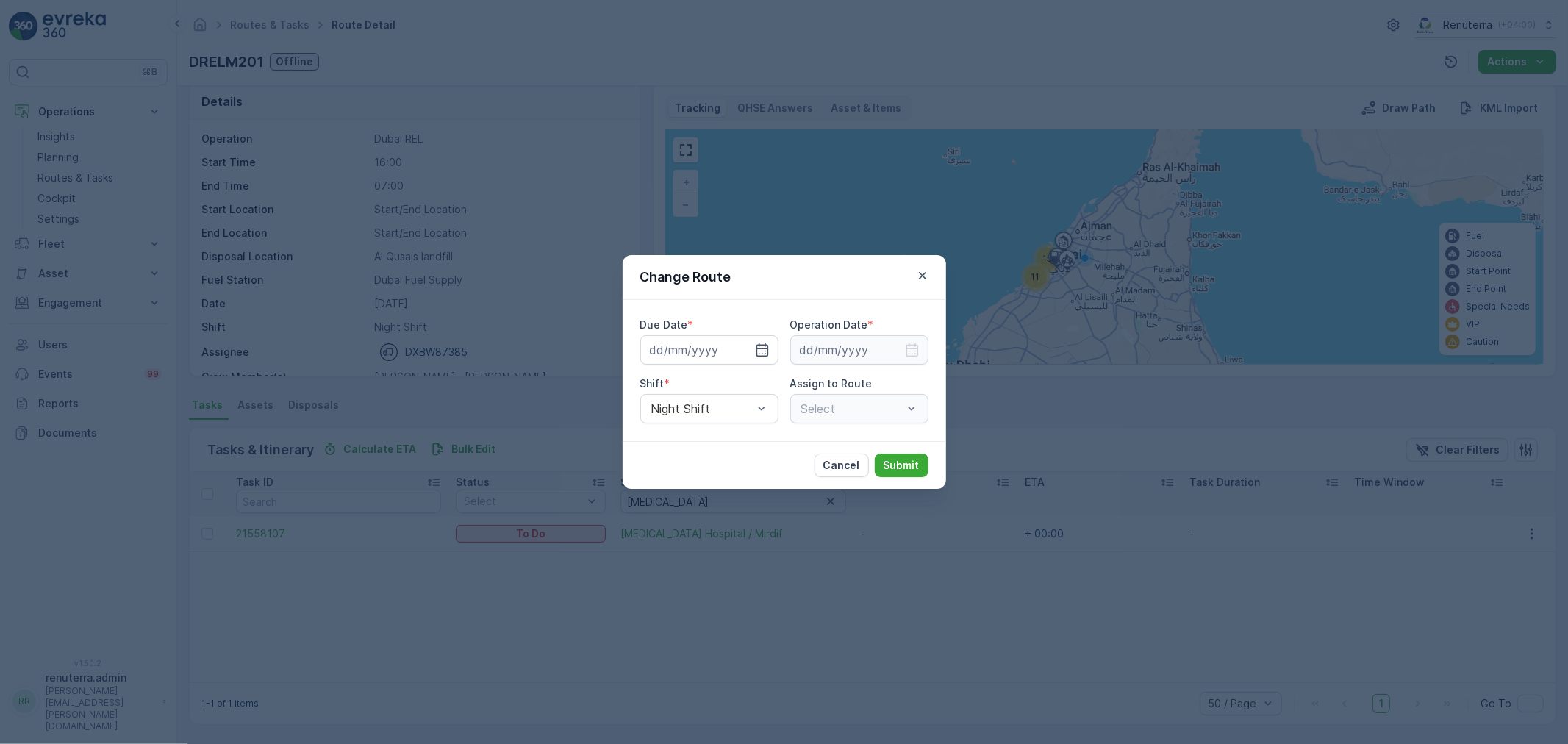
type input "[DATE]"
click at [924, 408] on div "DRELM201 (Offline) - DXBW87385" at bounding box center [859, 409] width 139 height 30
type input "201"
click at [868, 449] on span "DREL201 (Dispatched) - DXBAA56882" at bounding box center [859, 457] width 120 height 40
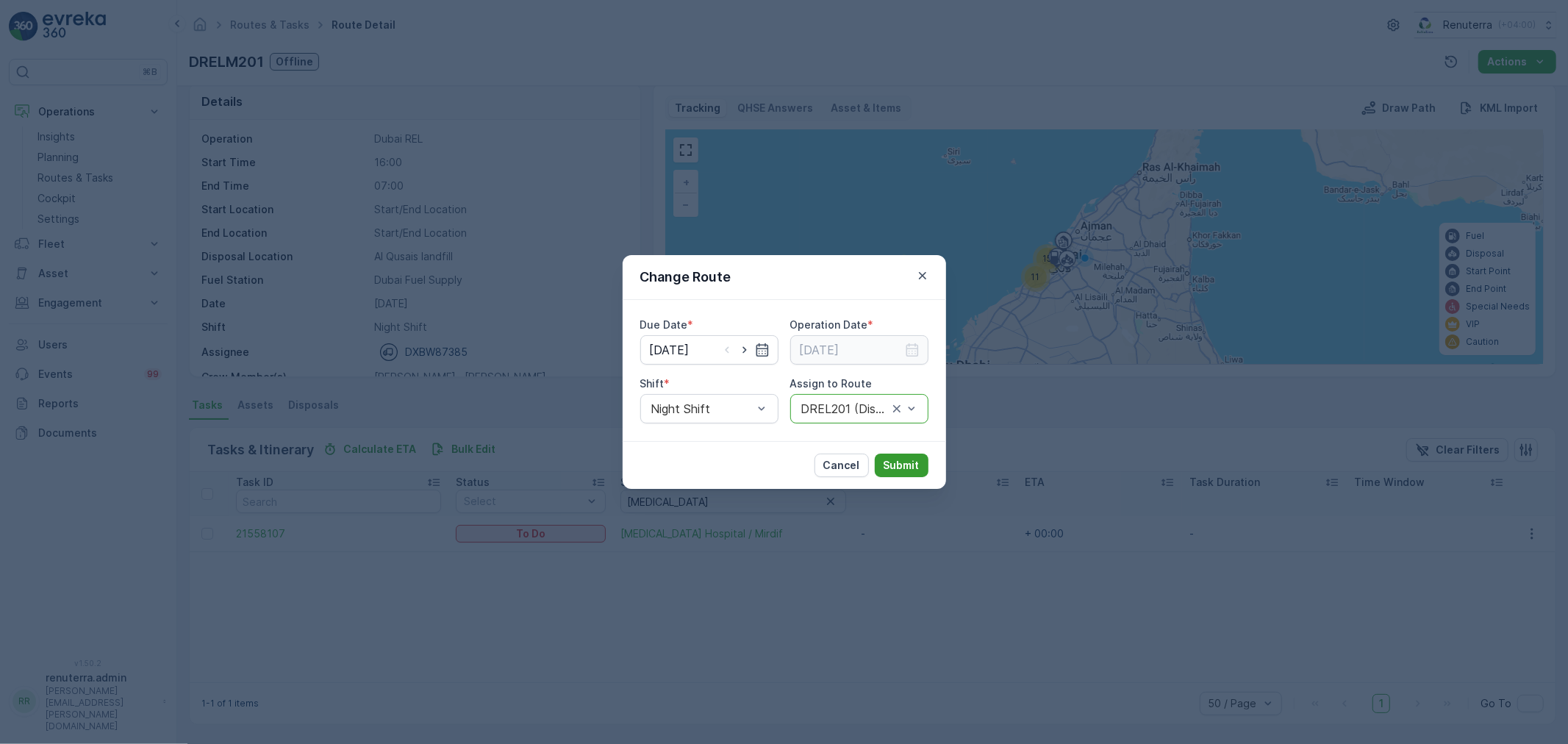
click at [915, 463] on p "Submit" at bounding box center [901, 466] width 36 height 15
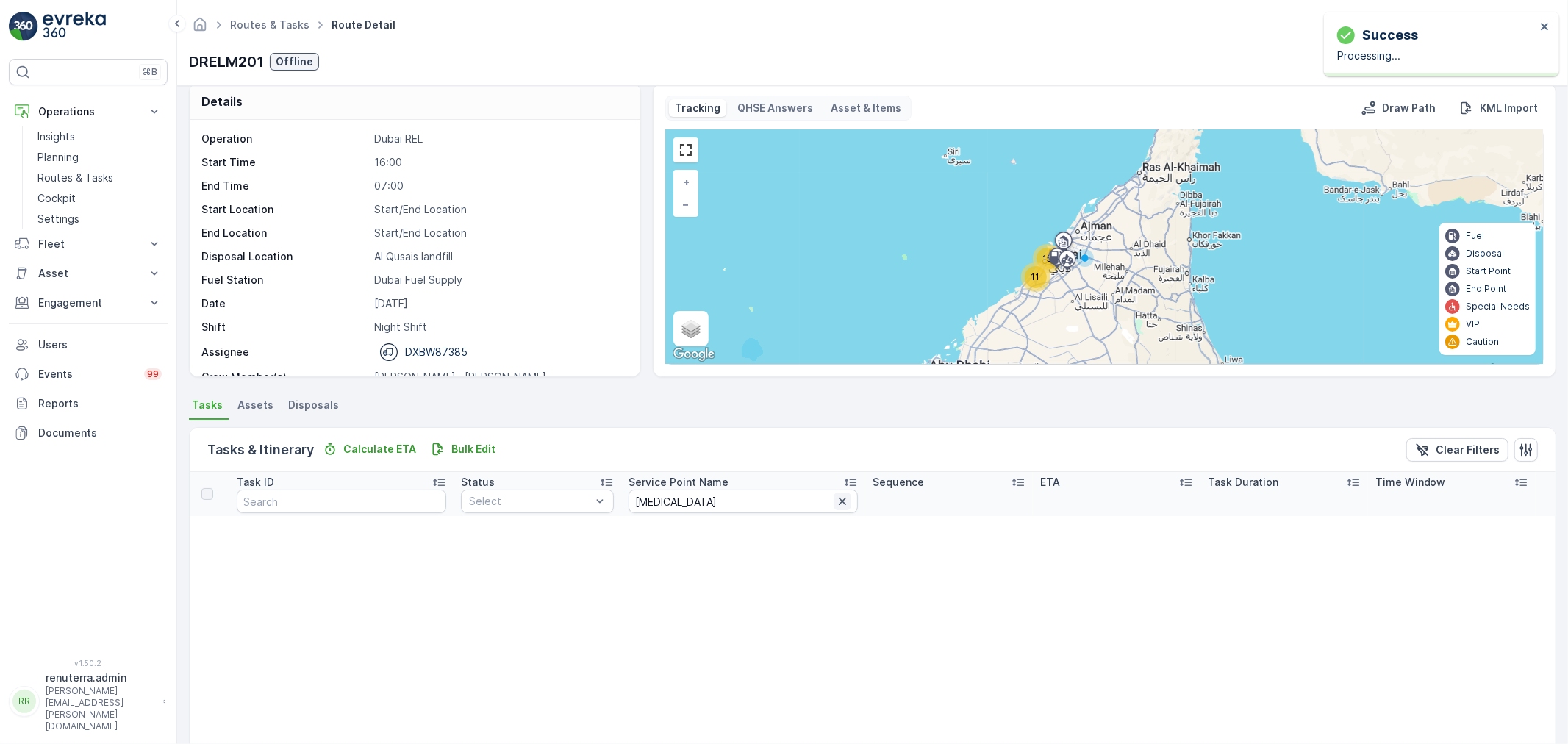
click at [835, 501] on icon "button" at bounding box center [843, 502] width 15 height 15
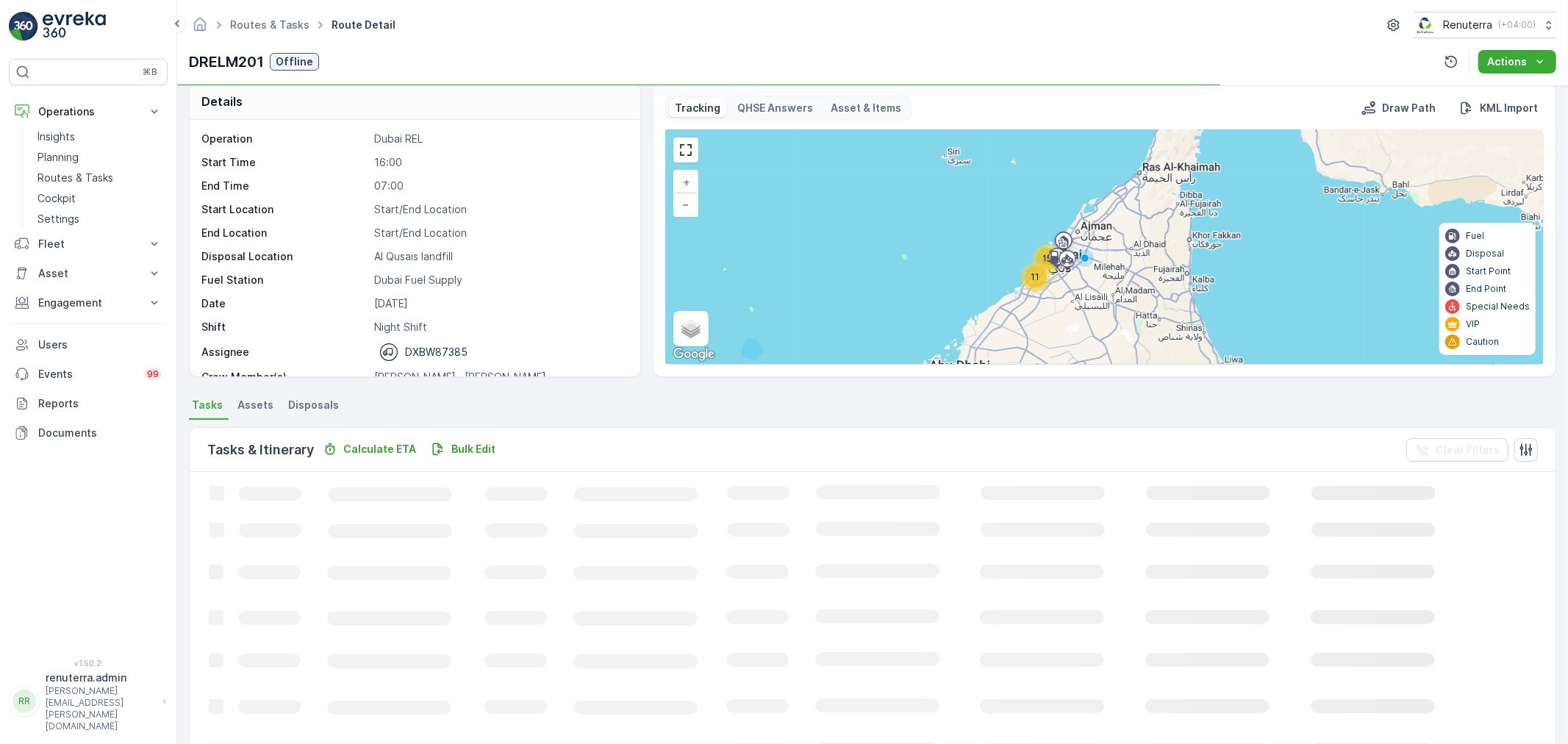
scroll to position [46, 0]
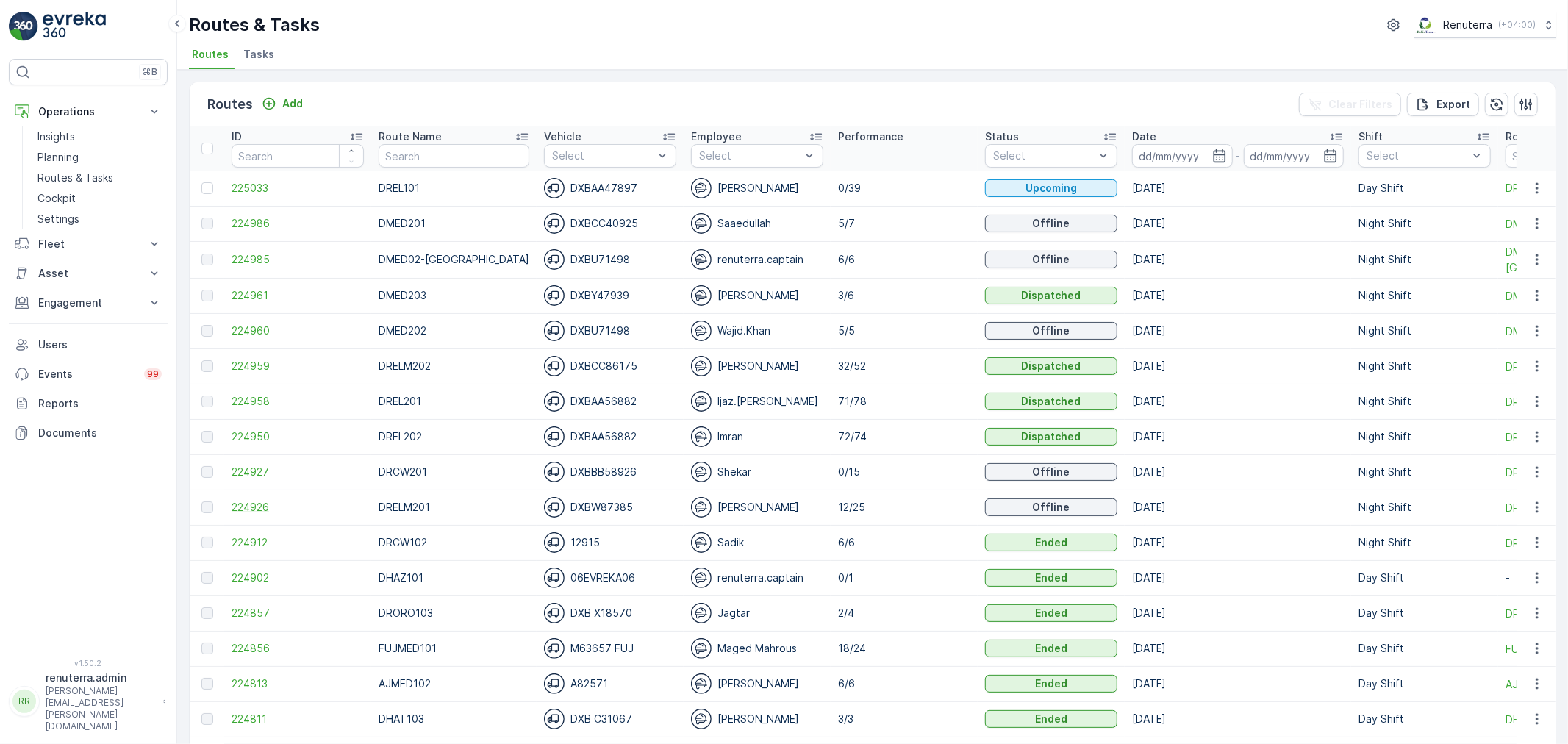
click at [249, 508] on span "224926" at bounding box center [298, 507] width 132 height 15
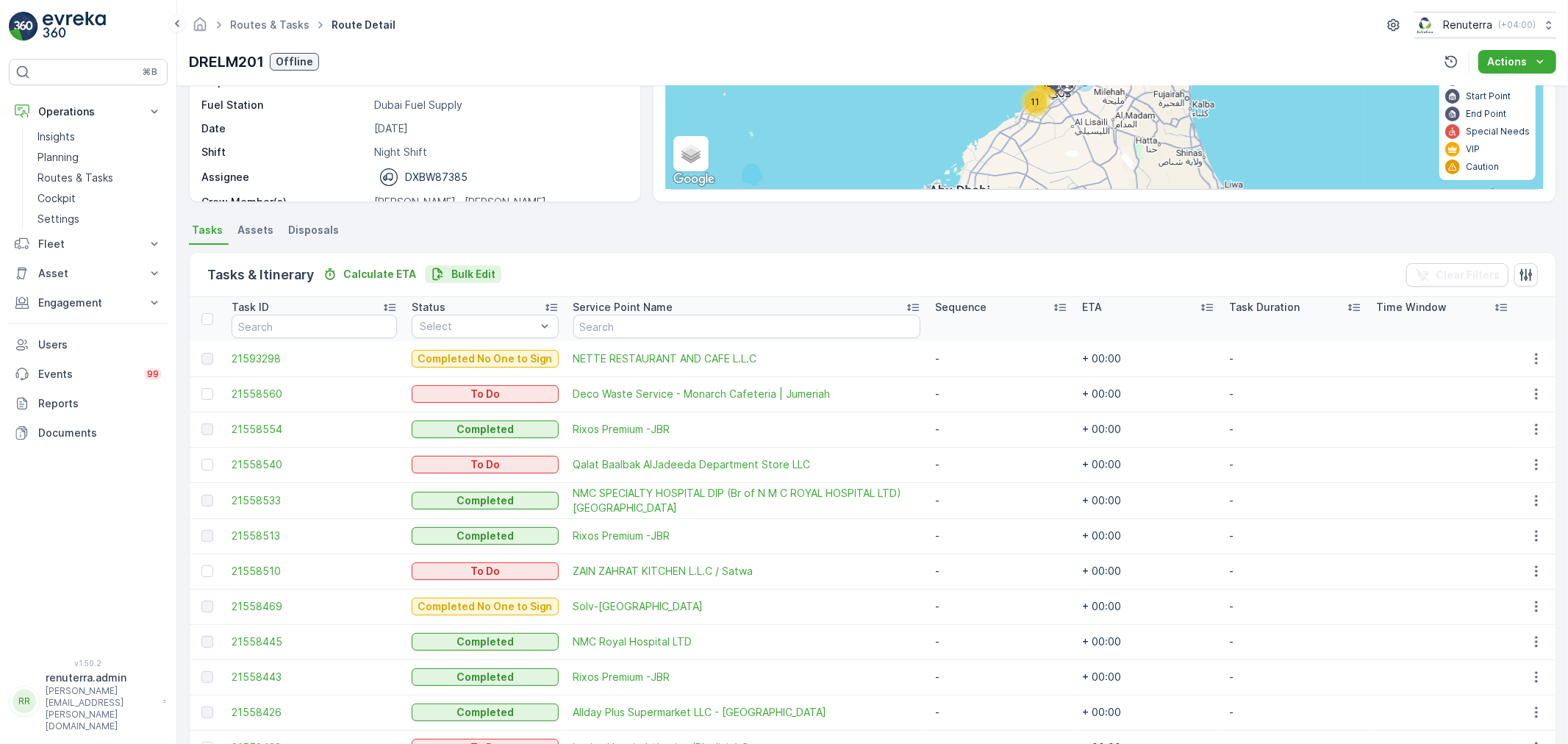
scroll to position [159, 0]
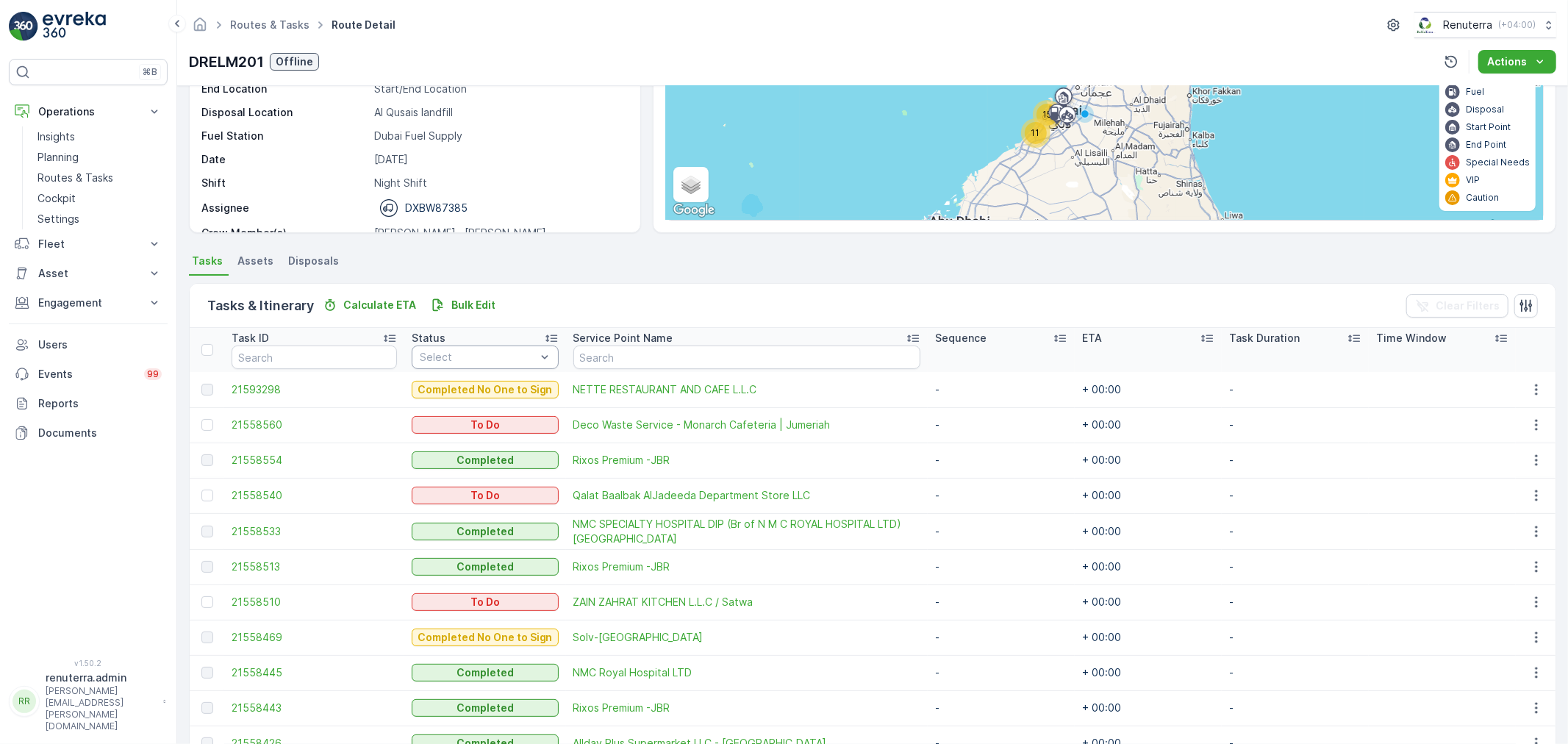
click at [457, 366] on div "Select" at bounding box center [484, 357] width 147 height 23
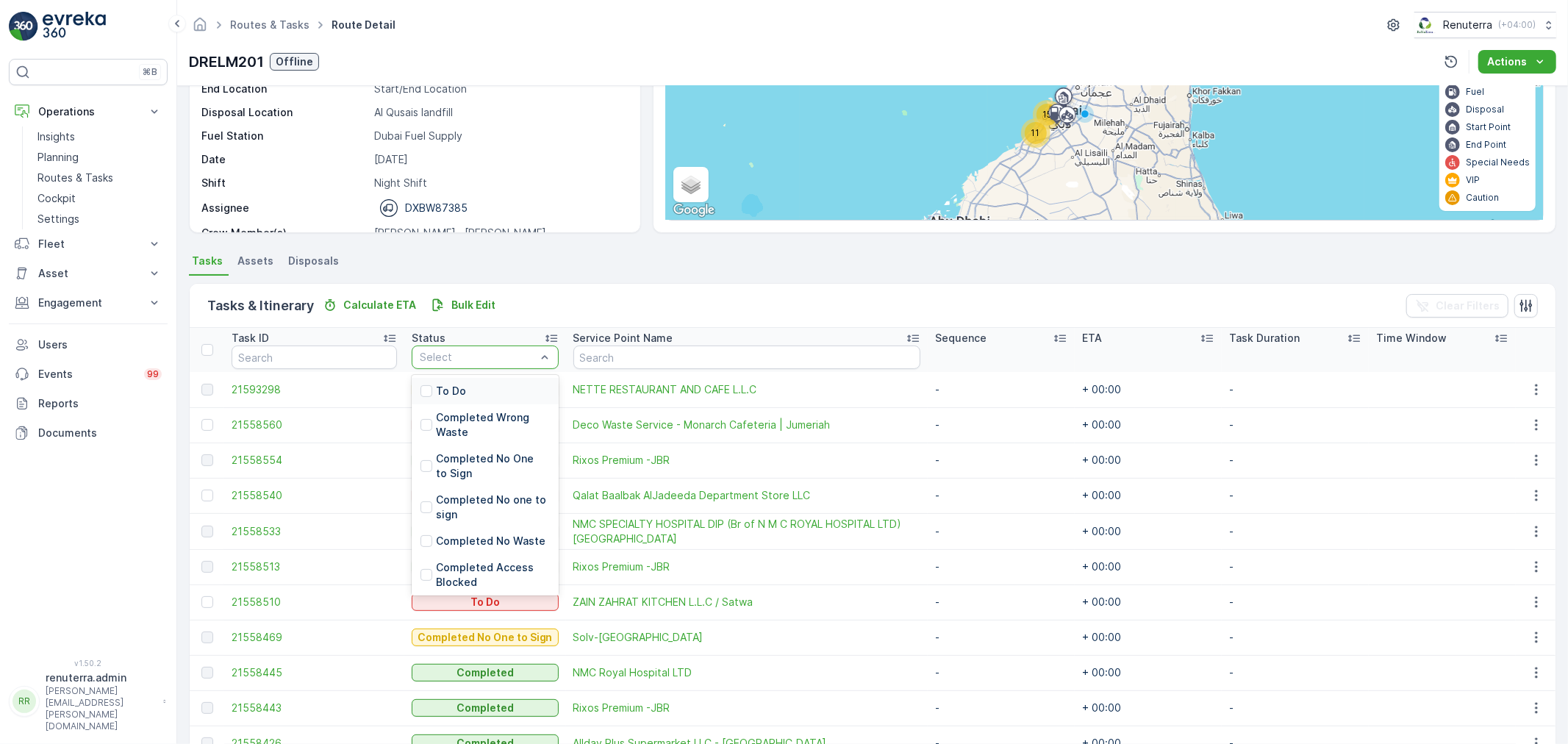
click at [454, 391] on p "To Do" at bounding box center [451, 391] width 30 height 15
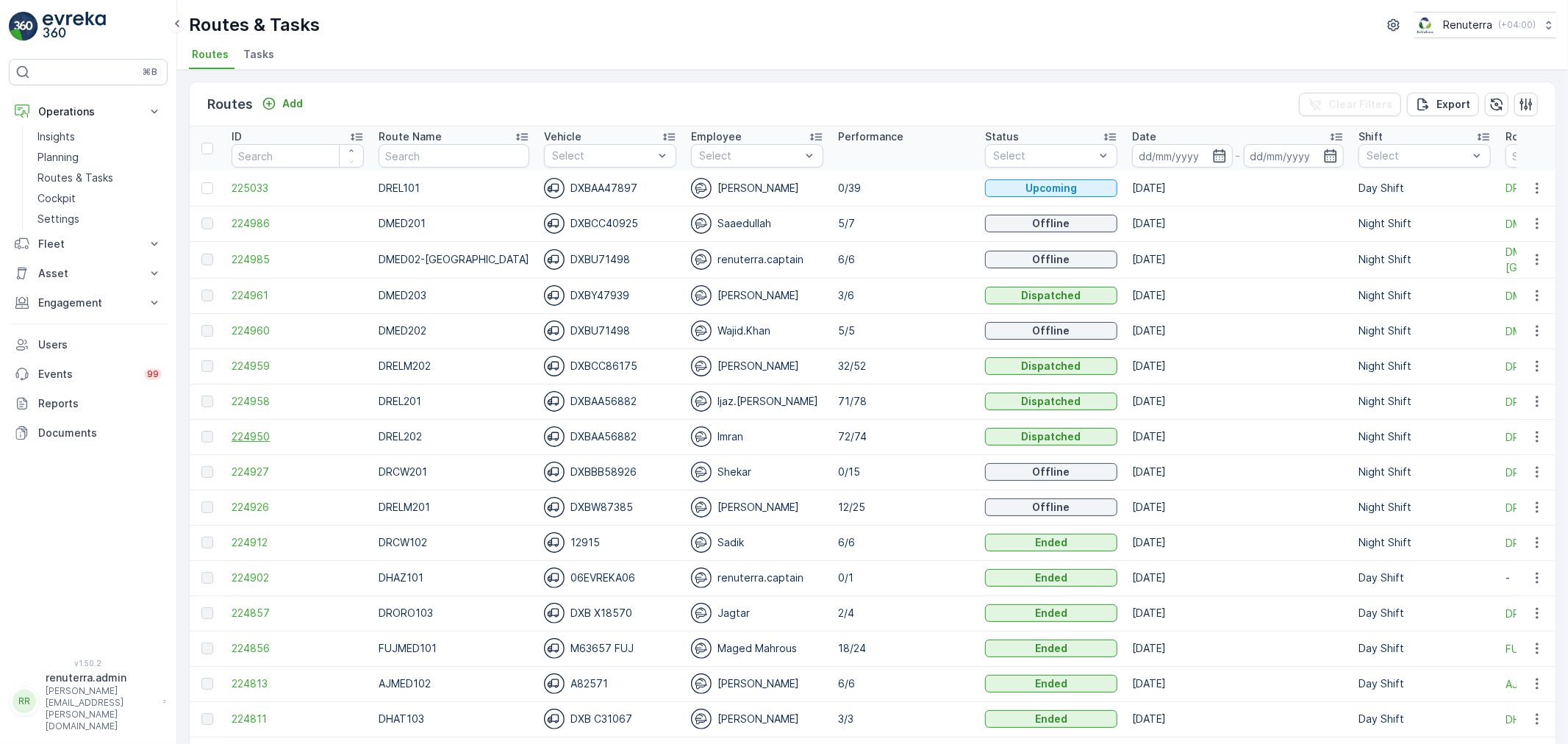
click at [277, 433] on span "224950" at bounding box center [298, 437] width 132 height 15
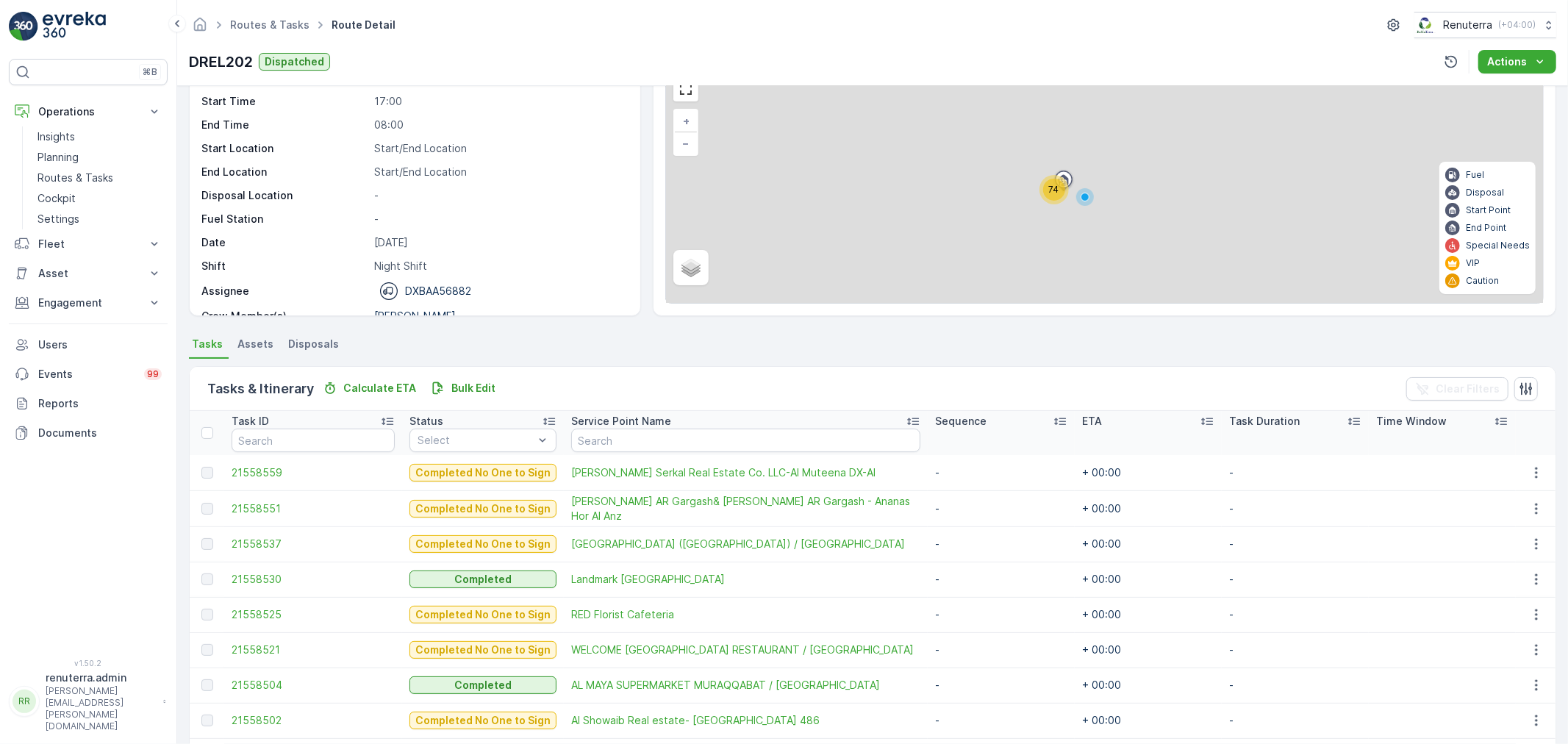
scroll to position [63, 0]
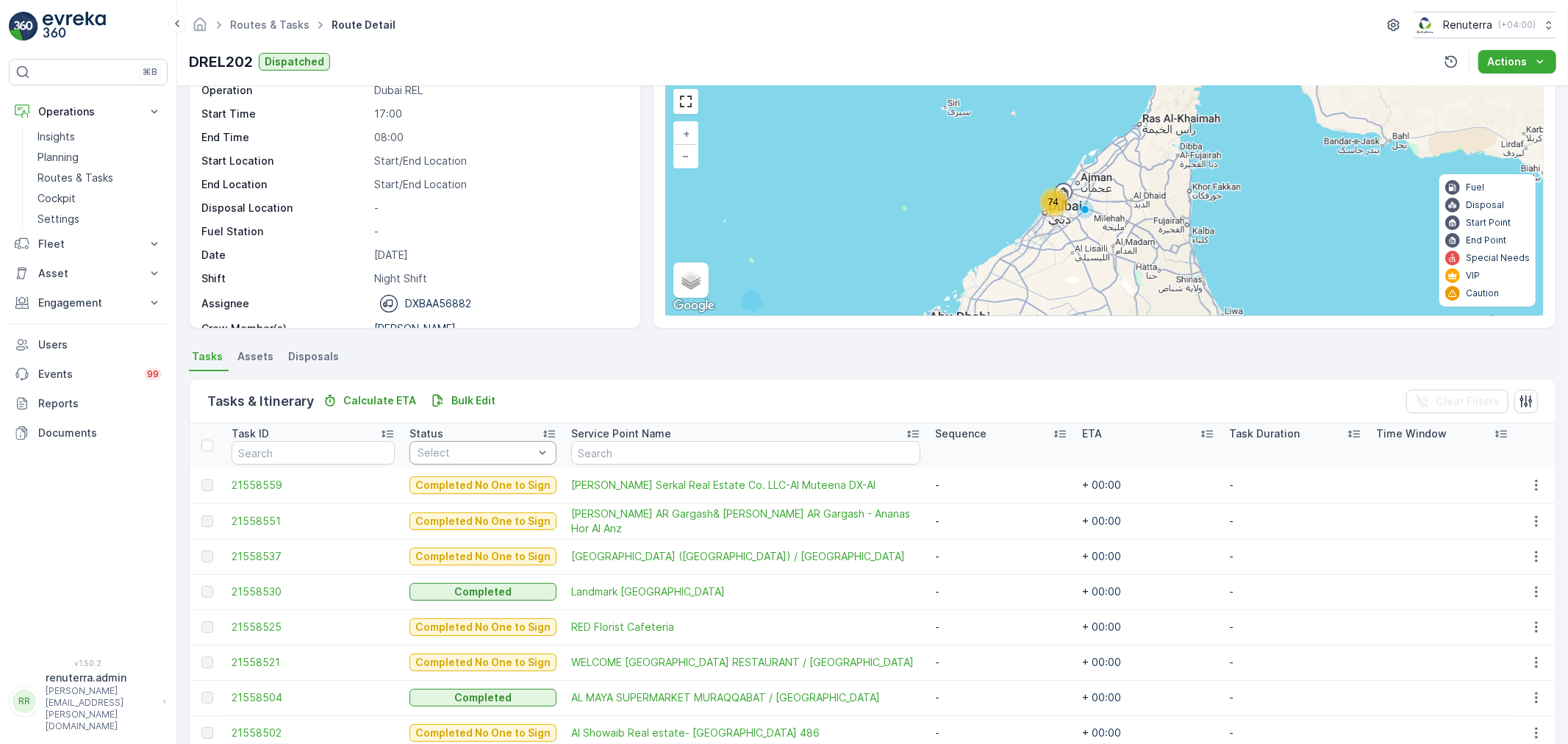
click at [449, 441] on div "Select" at bounding box center [482, 452] width 147 height 23
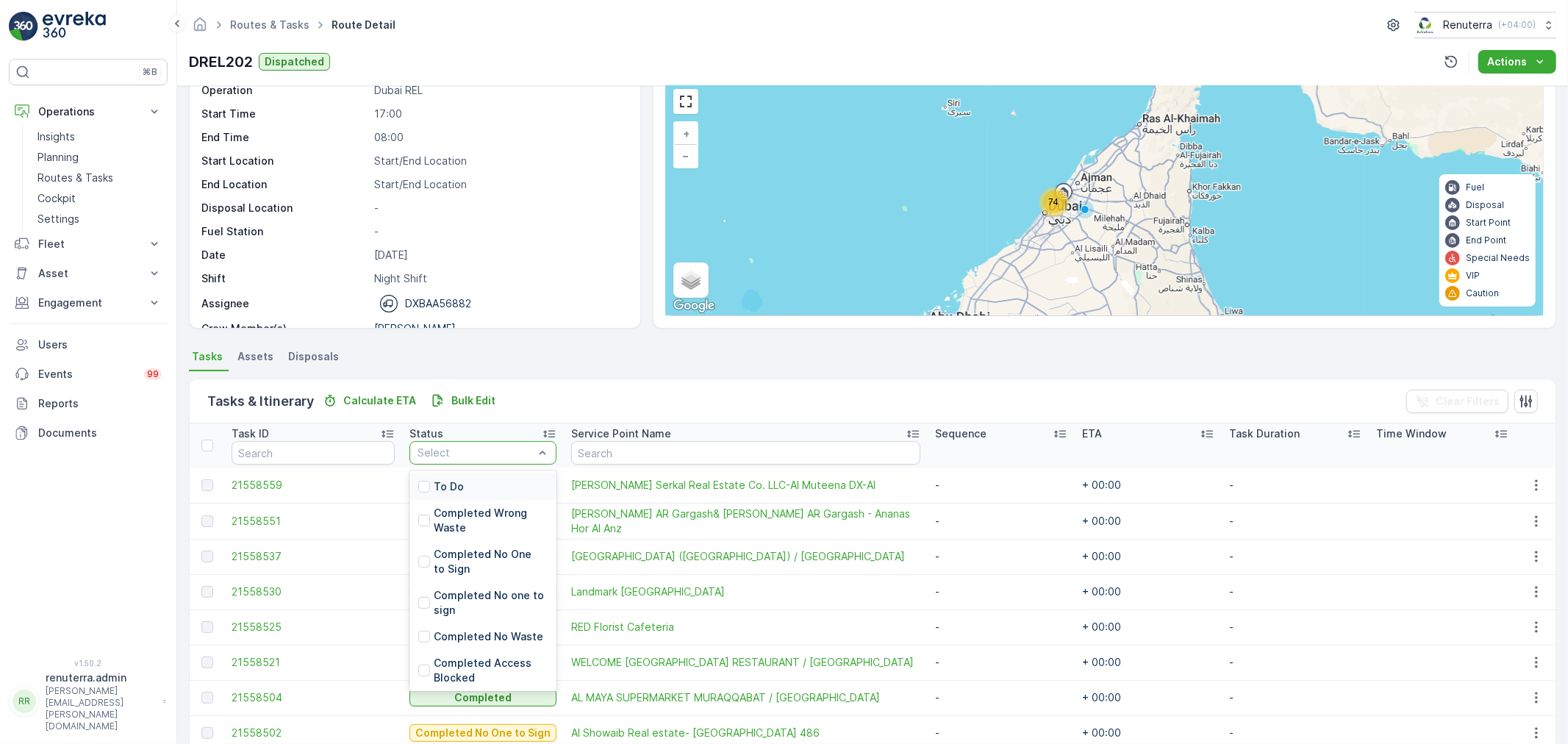
click at [454, 479] on div "To Do" at bounding box center [482, 486] width 147 height 27
